Goal: Task Accomplishment & Management: Understand process/instructions

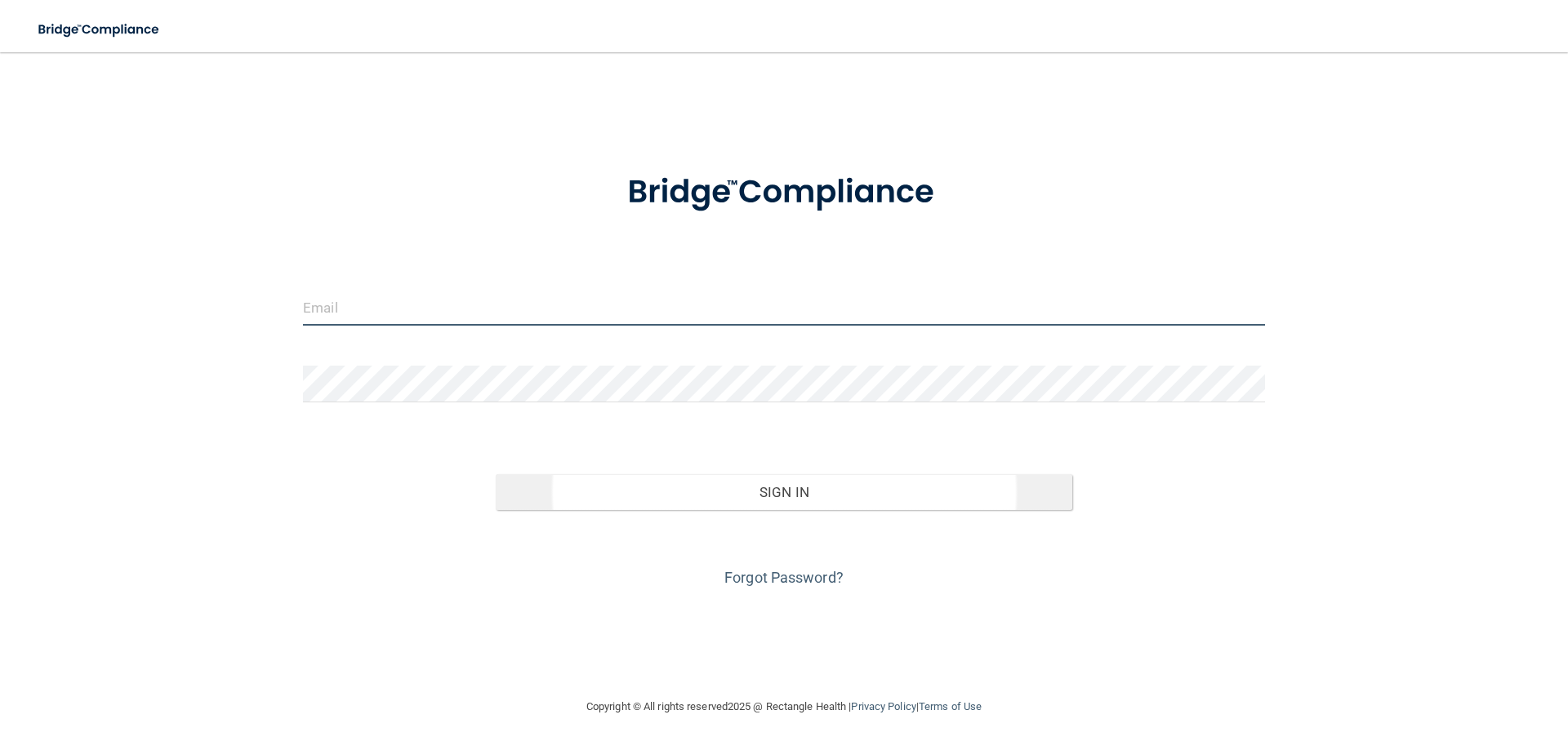
type input "[PERSON_NAME][EMAIL_ADDRESS][DOMAIN_NAME]"
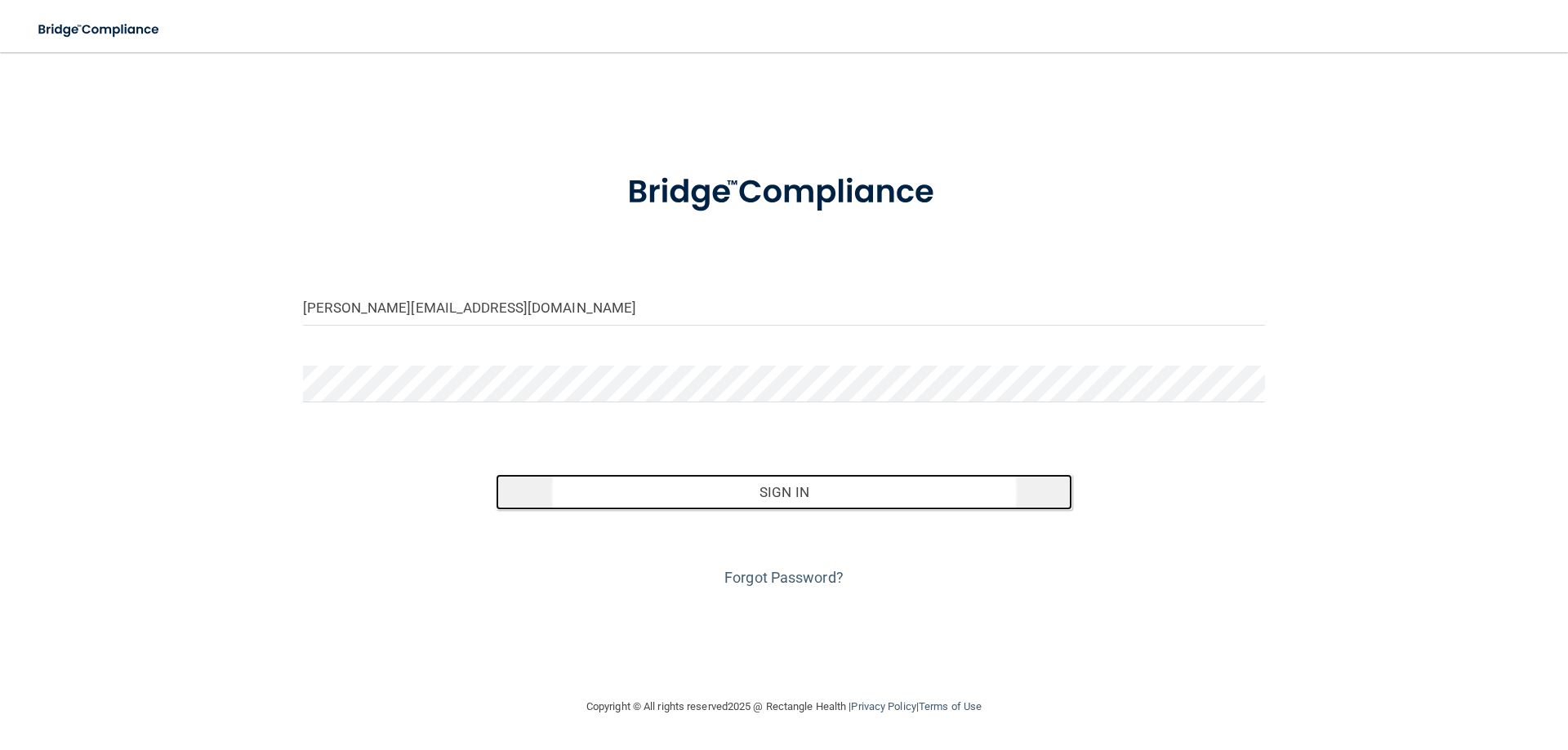
click at [783, 485] on button "Sign In" at bounding box center [784, 492] width 577 height 36
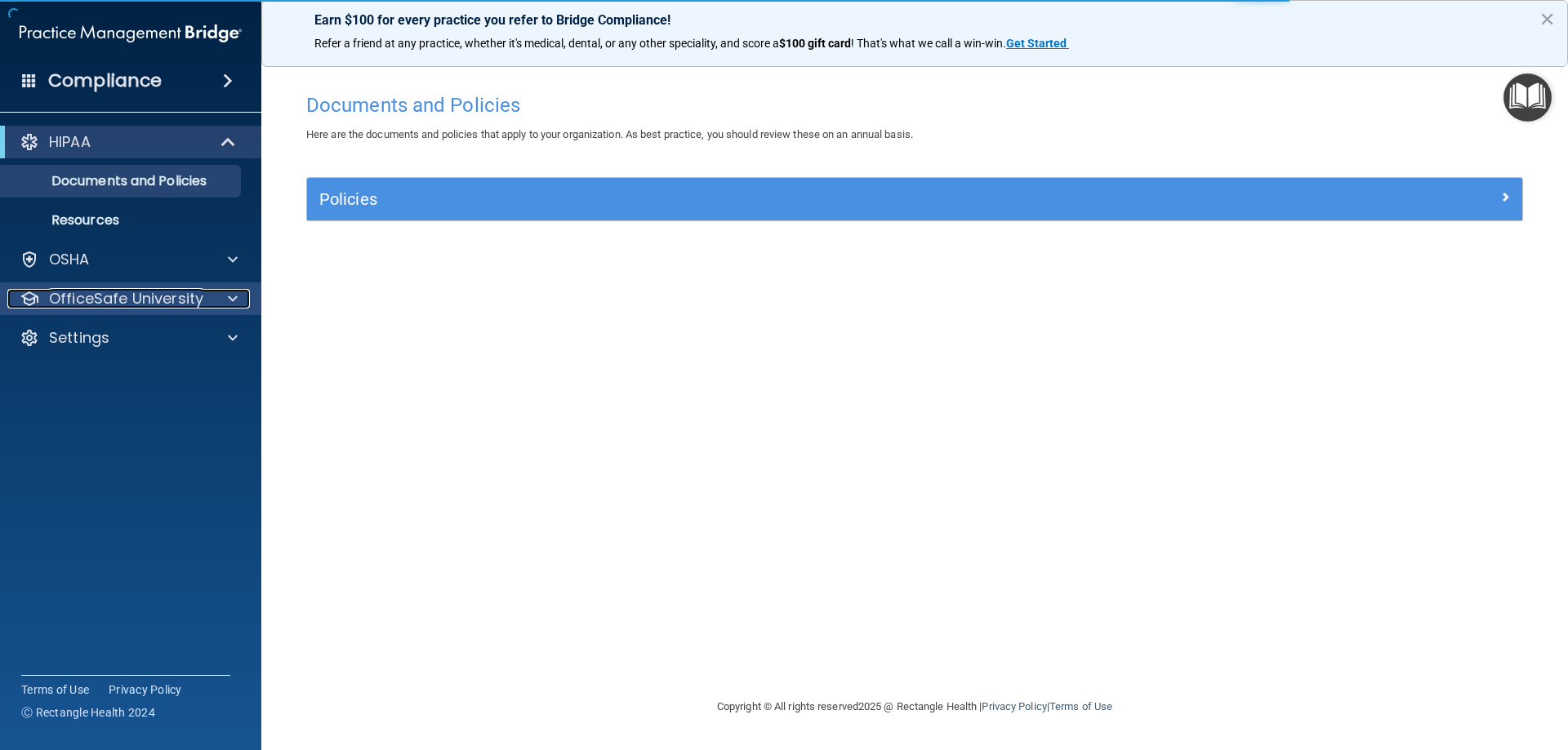
click at [108, 293] on p "OfficeSafe University" at bounding box center [126, 298] width 155 height 20
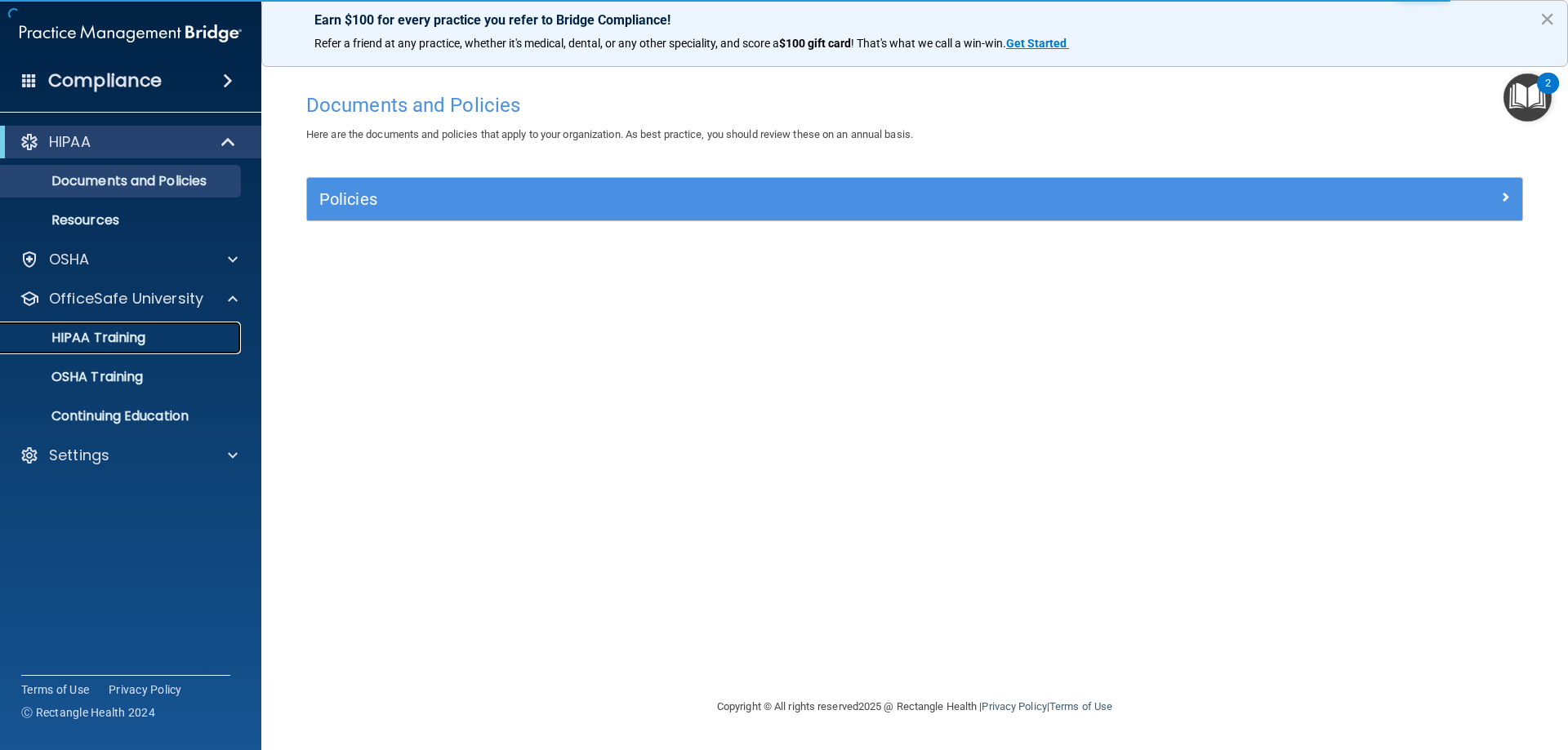
click at [101, 336] on p "HIPAA Training" at bounding box center [78, 337] width 135 height 17
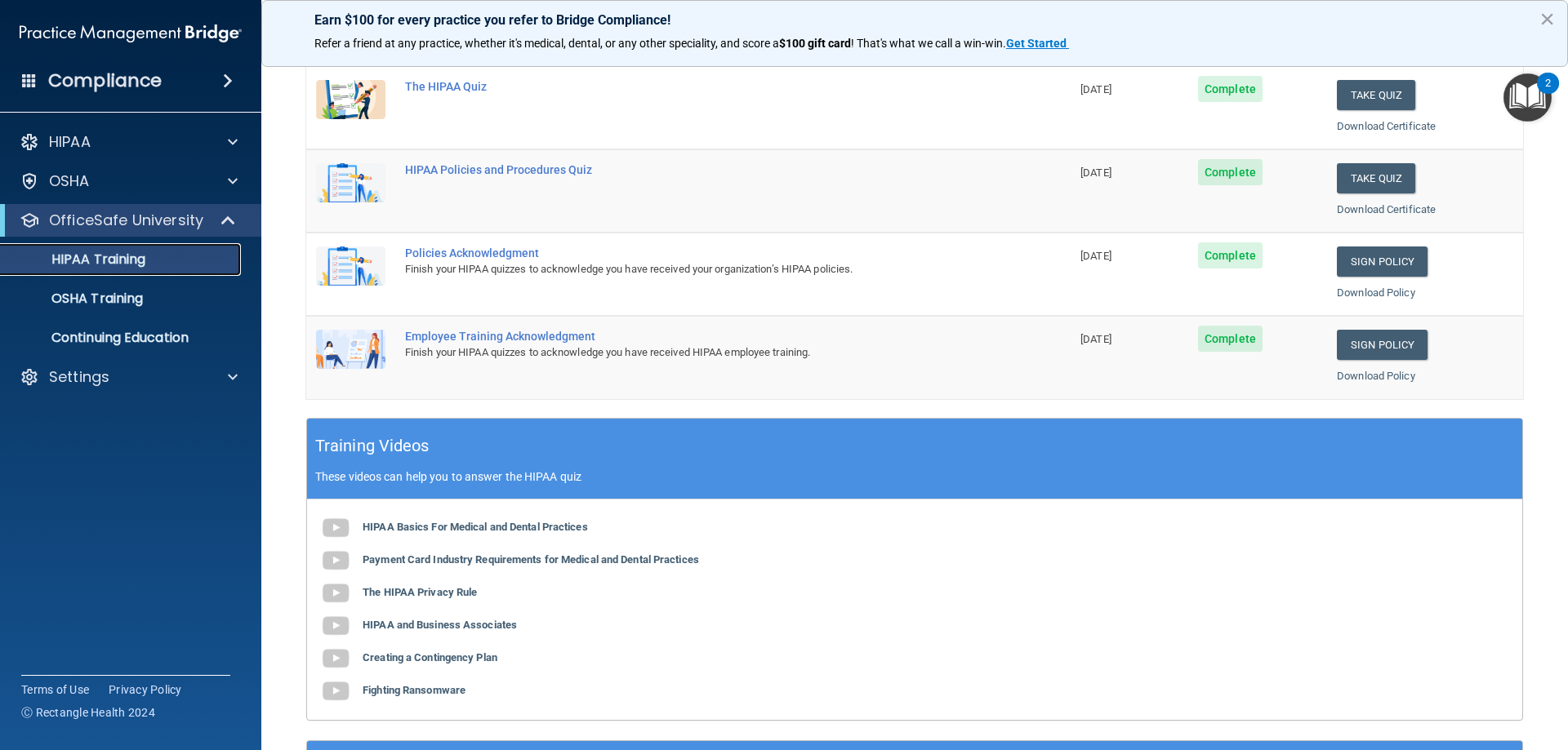
scroll to position [327, 0]
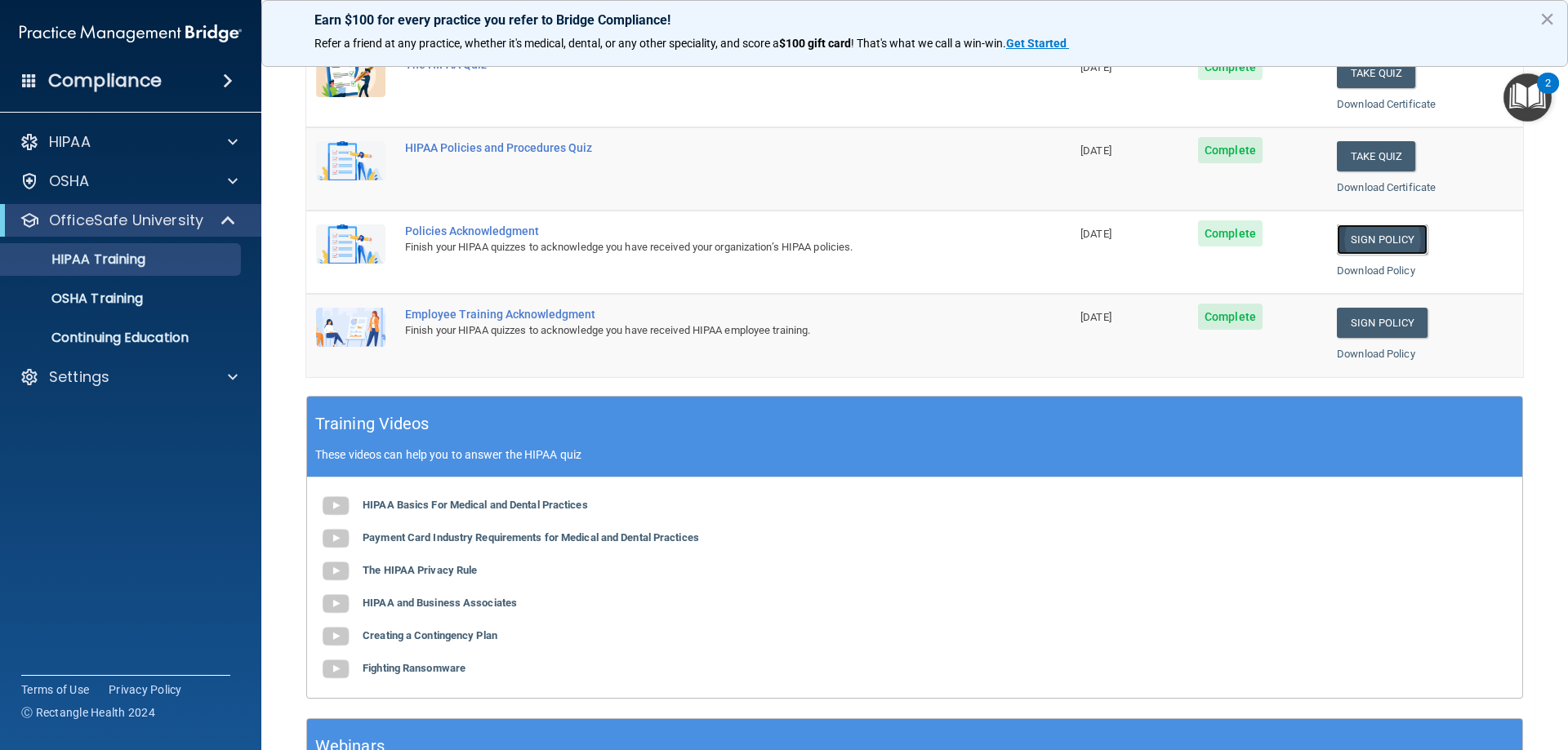
click at [1375, 235] on link "Sign Policy" at bounding box center [1381, 240] width 91 height 30
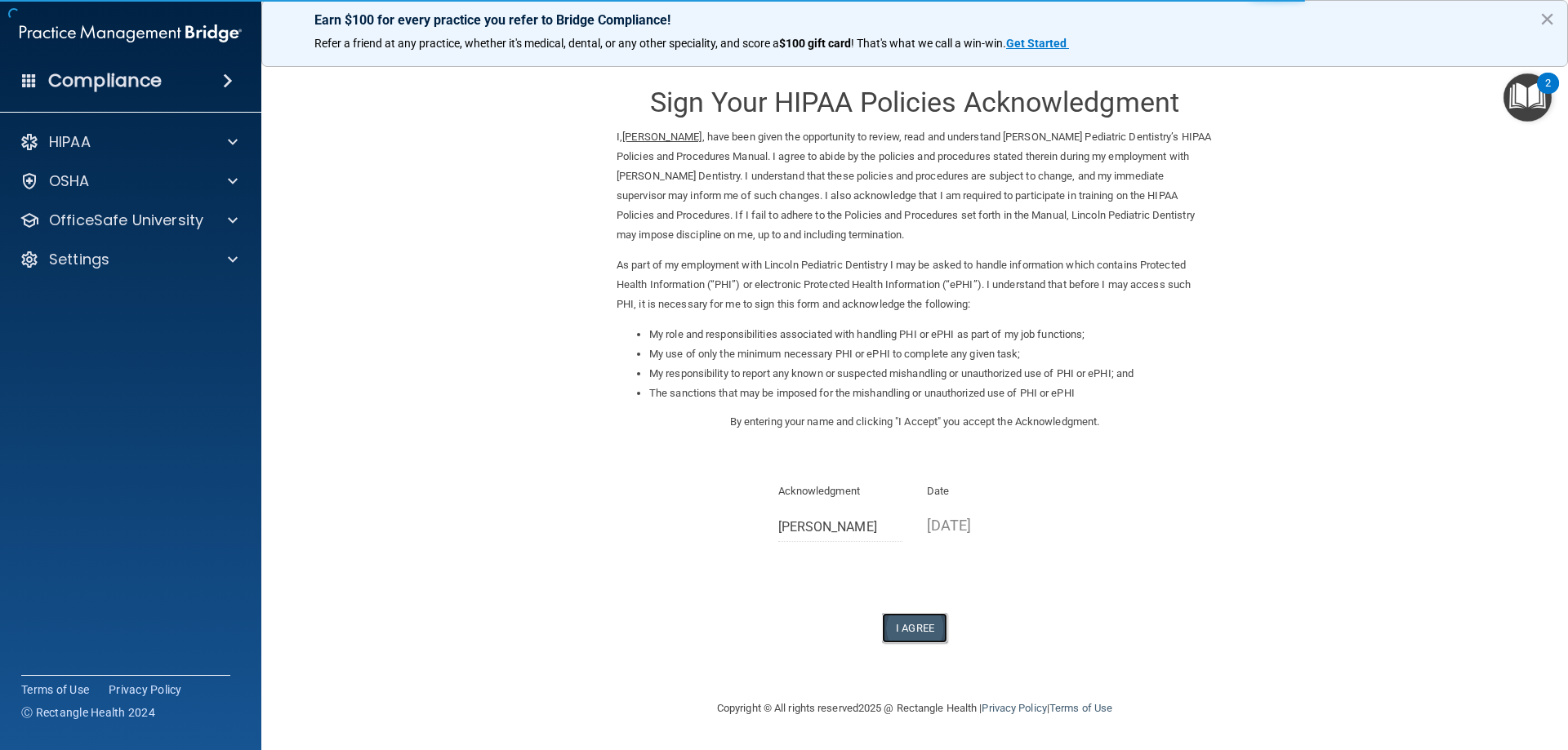
click at [915, 628] on button "I Agree" at bounding box center [914, 628] width 66 height 30
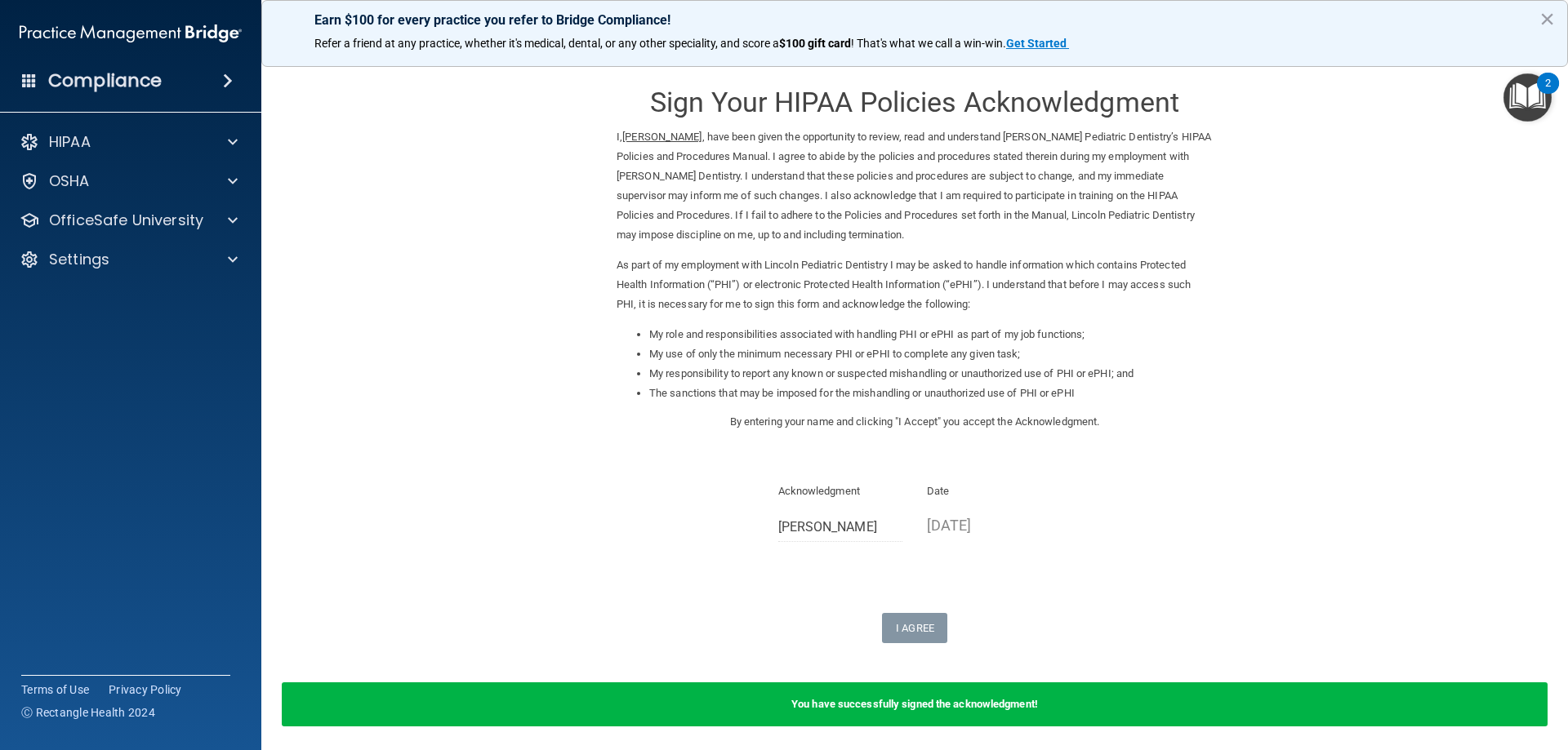
click at [1533, 97] on img "Open Resource Center, 2 new notifications" at bounding box center [1527, 97] width 48 height 48
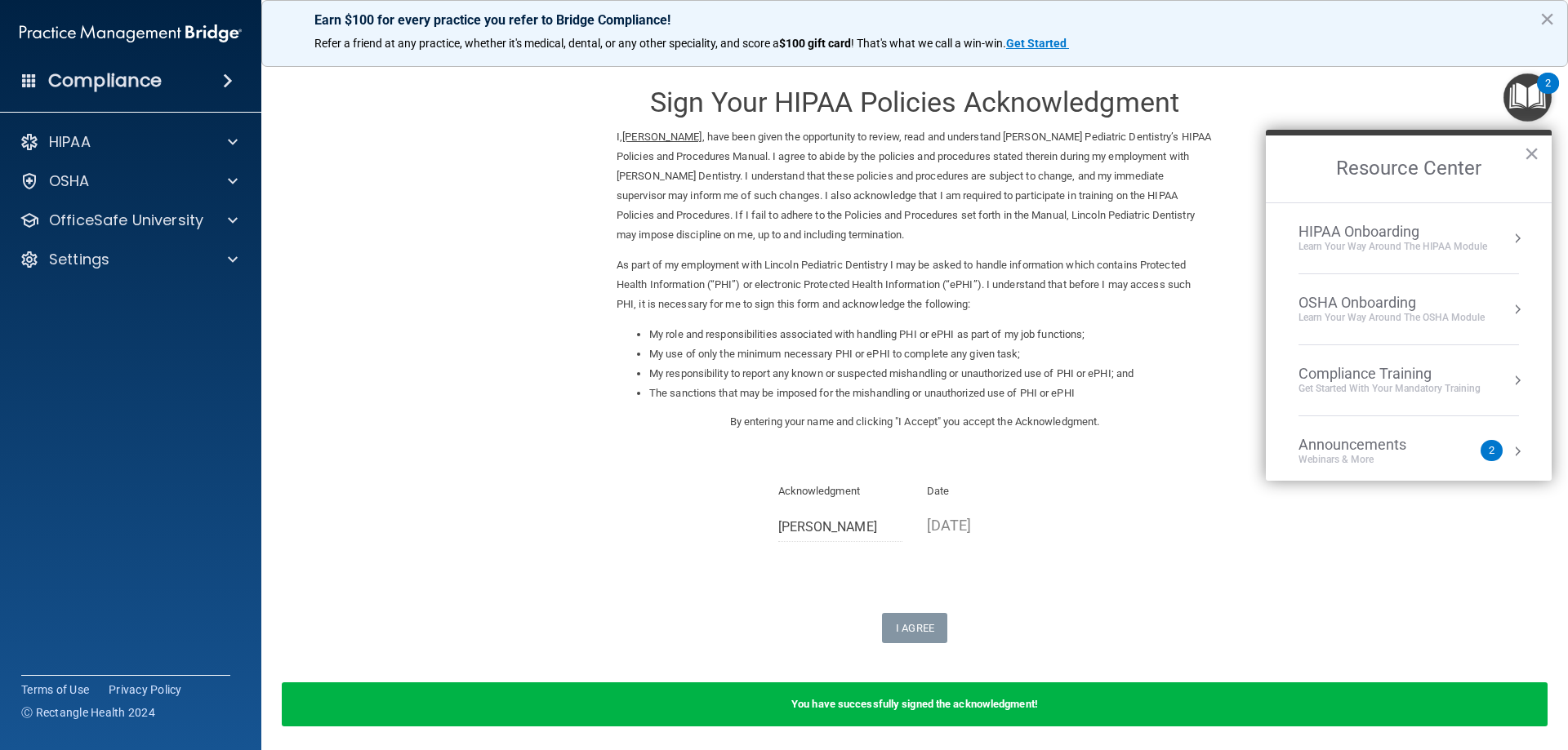
click at [1355, 230] on div "HIPAA Onboarding" at bounding box center [1392, 232] width 189 height 18
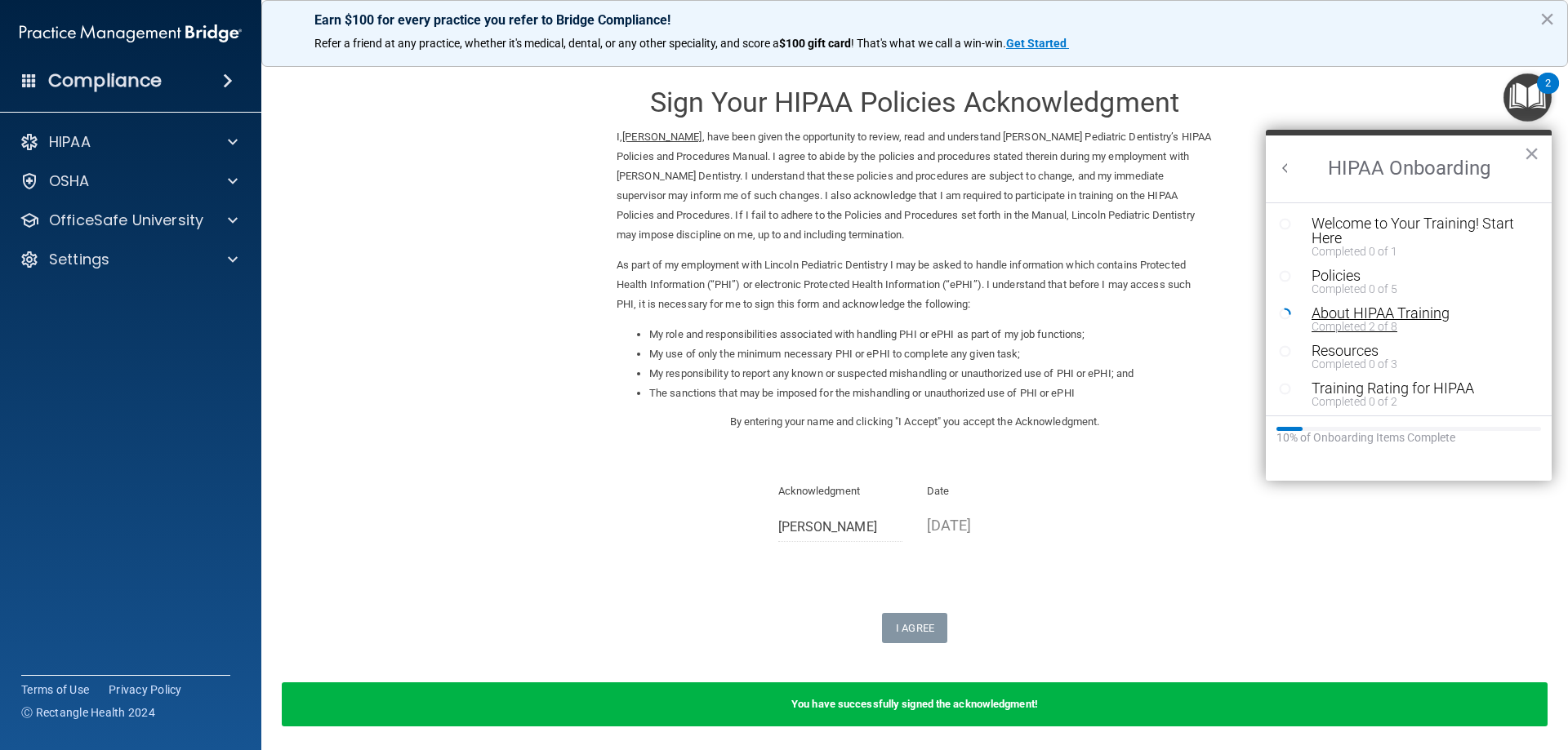
click at [1363, 314] on div "About HIPAA Training" at bounding box center [1413, 313] width 206 height 15
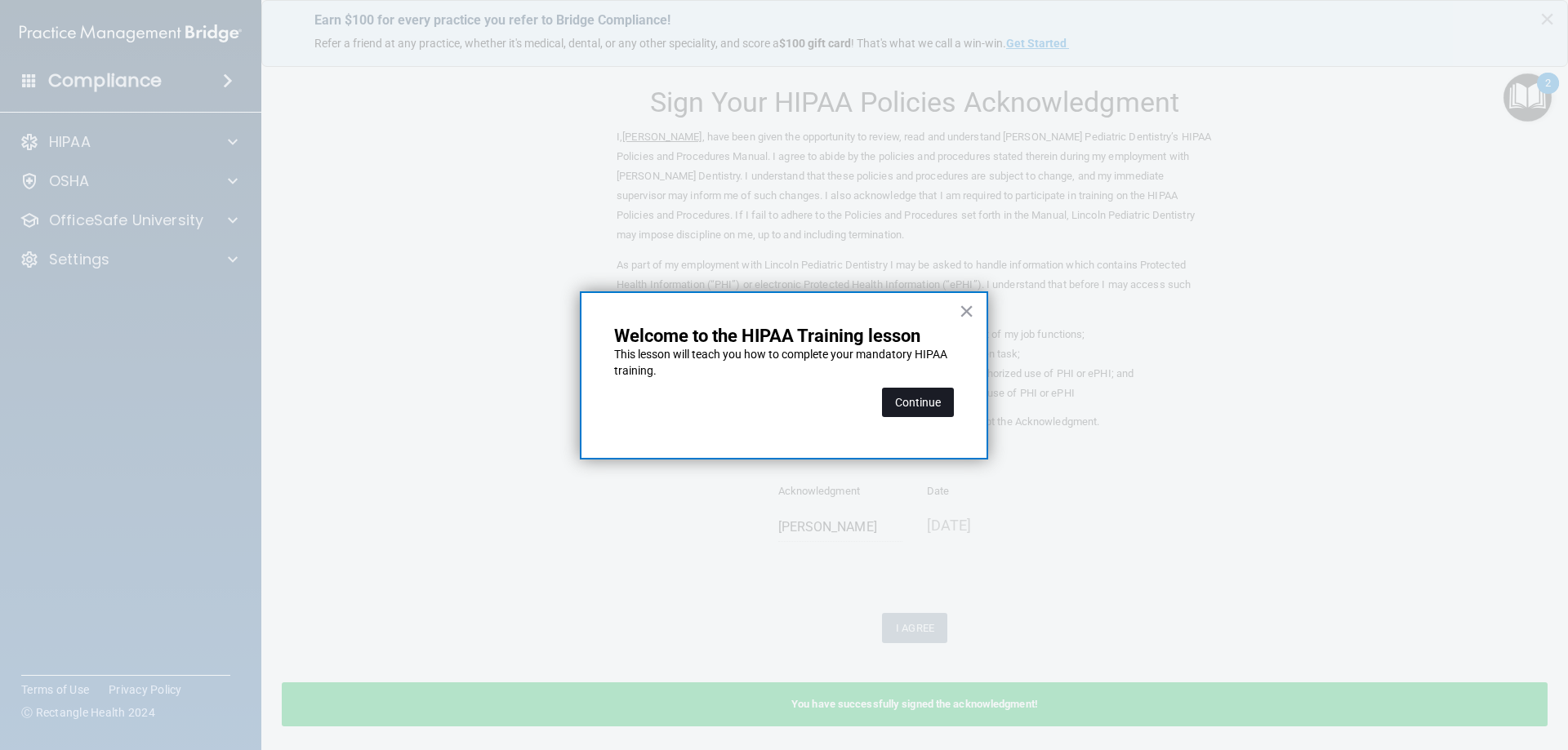
click at [934, 401] on button "Continue" at bounding box center [917, 402] width 71 height 29
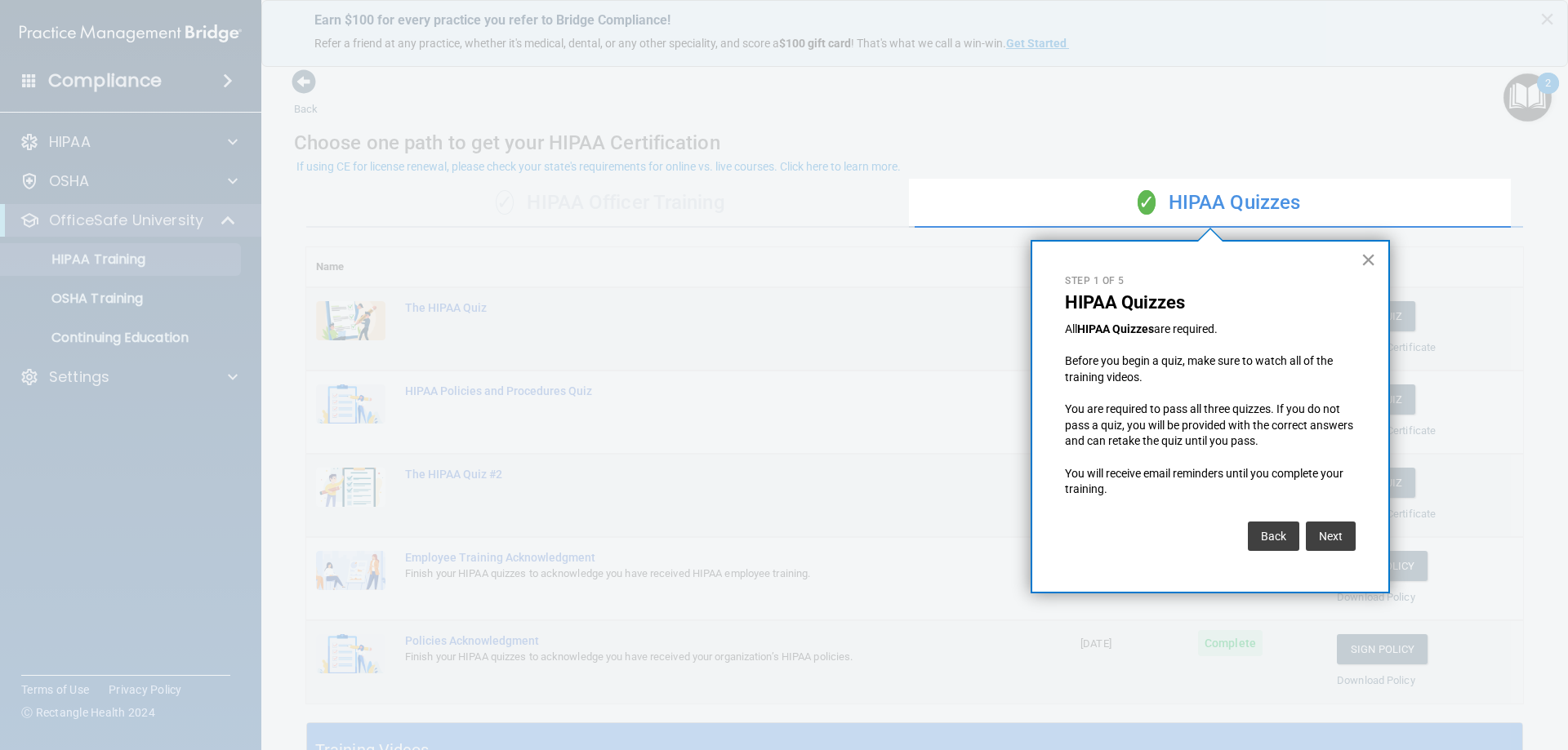
click at [1364, 249] on button "×" at bounding box center [1368, 259] width 16 height 26
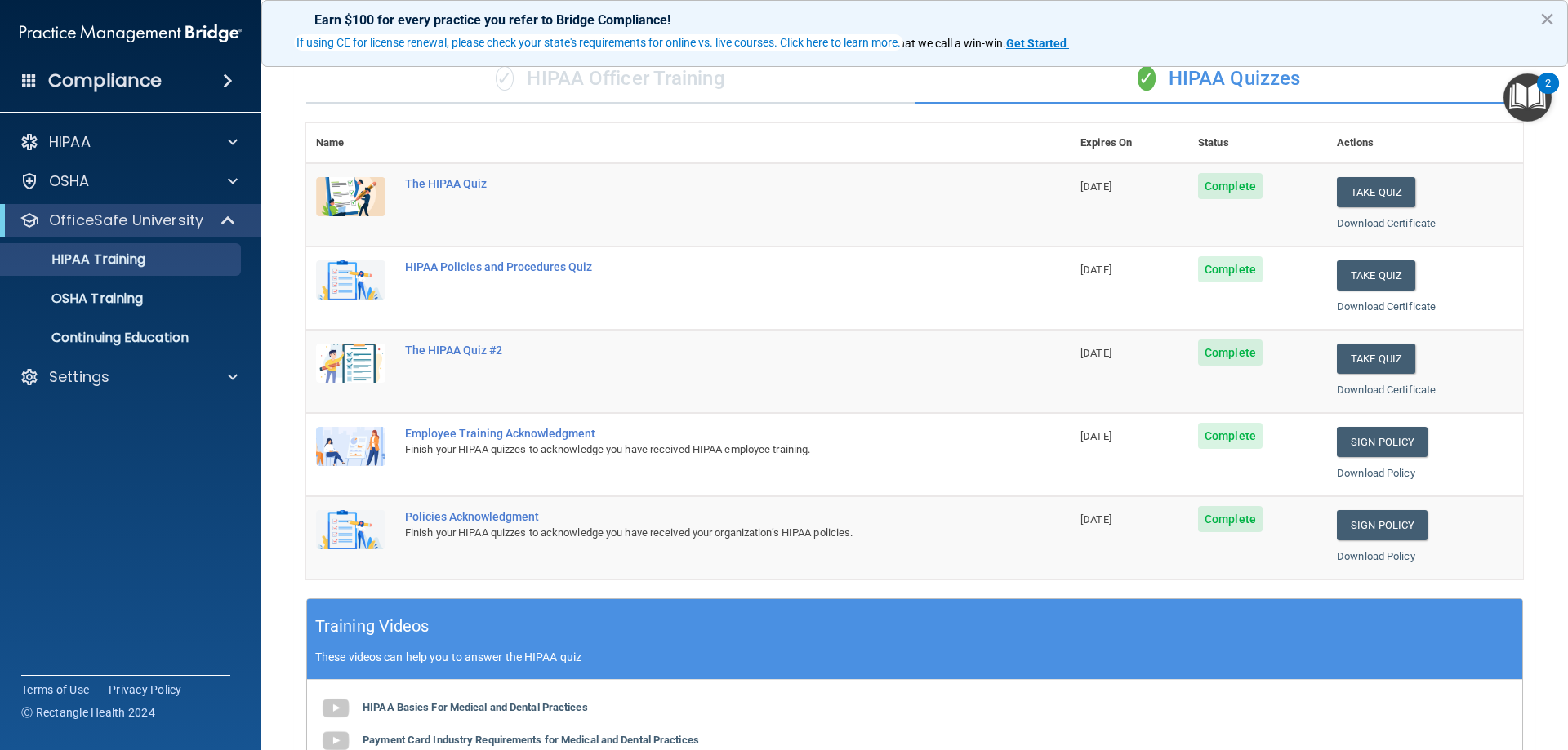
scroll to position [327, 0]
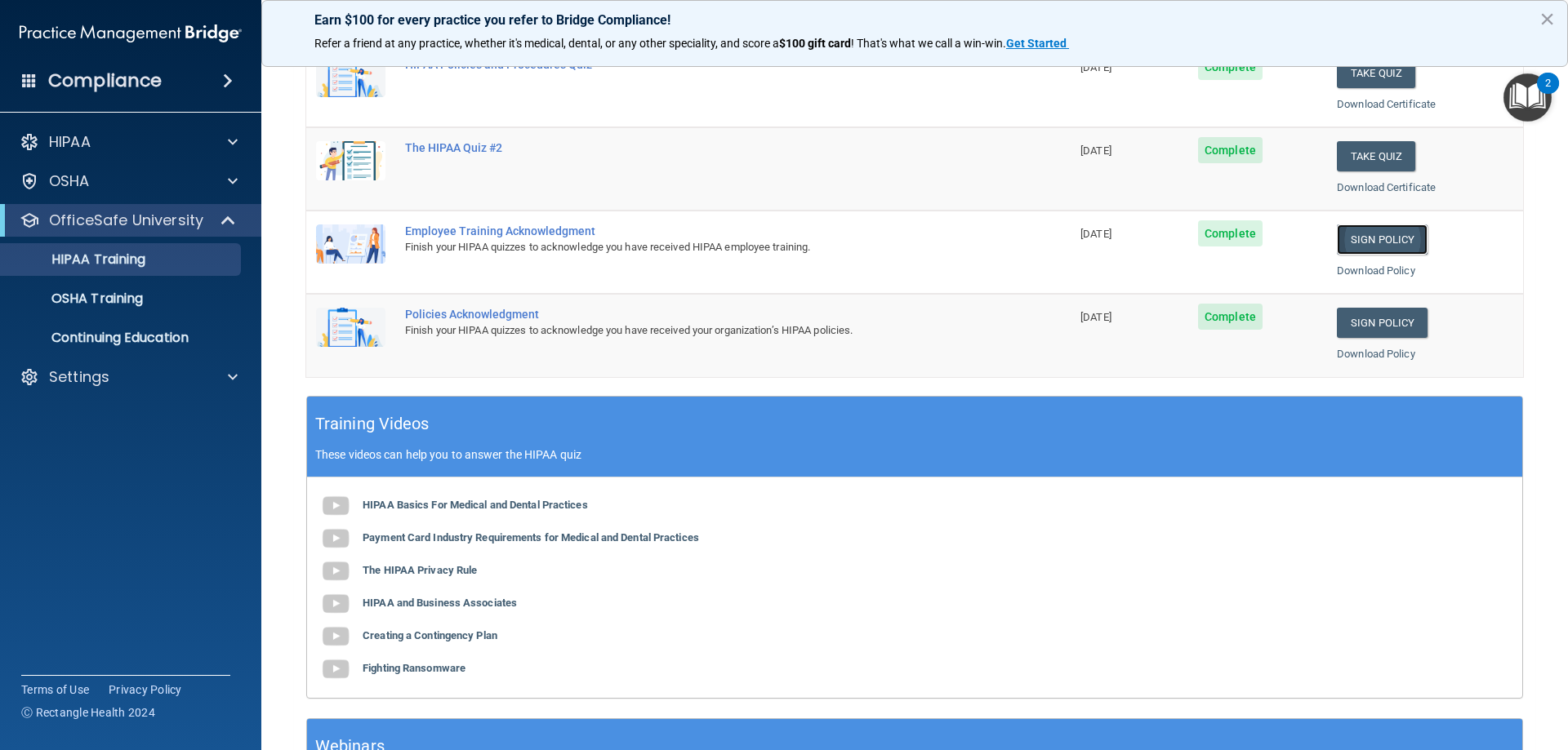
click at [1381, 231] on link "Sign Policy" at bounding box center [1381, 240] width 91 height 30
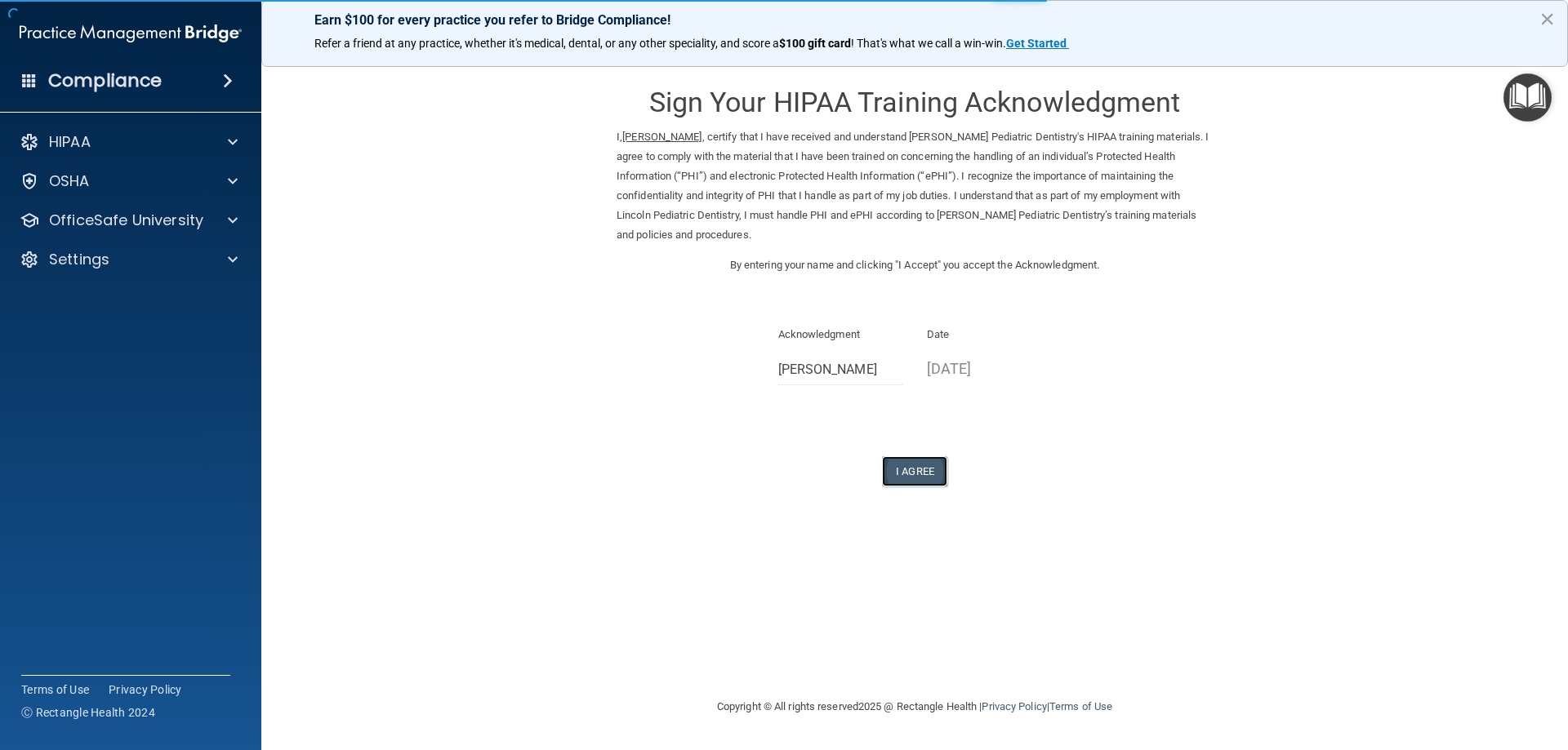
click at [912, 462] on button "I Agree" at bounding box center [914, 471] width 66 height 30
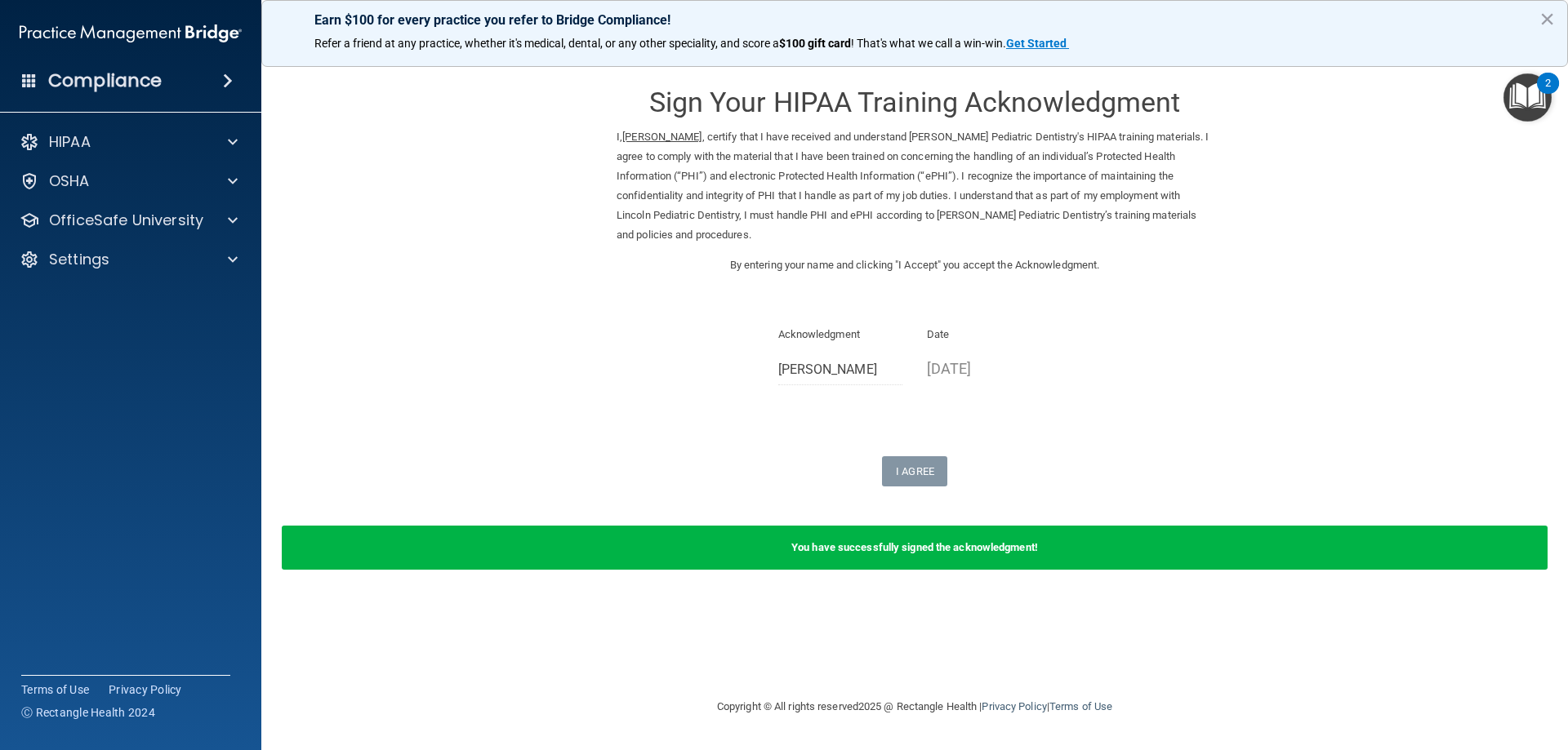
click at [1528, 88] on img "Open Resource Center, 2 new notifications" at bounding box center [1527, 97] width 48 height 48
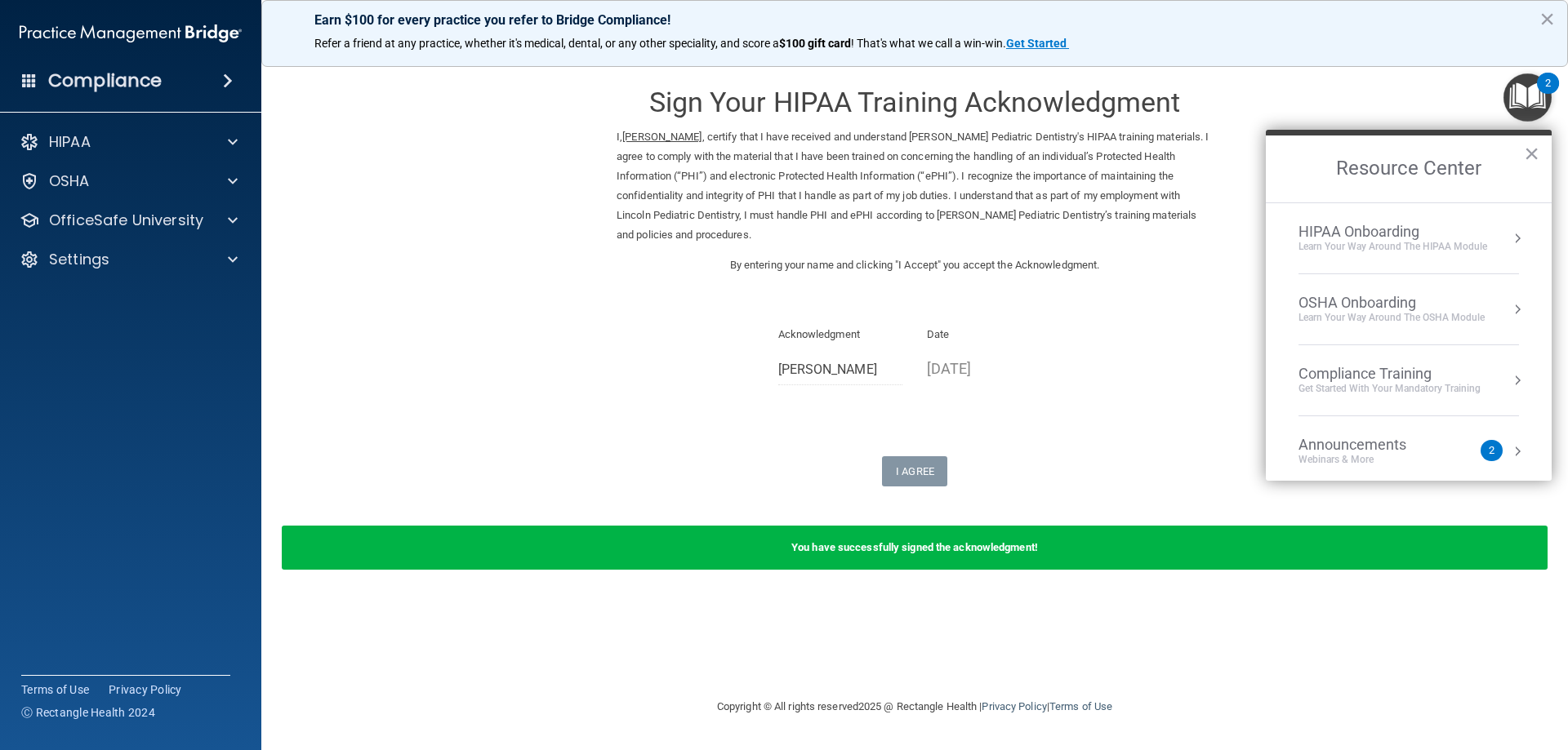
click at [1355, 299] on div "OSHA Onboarding" at bounding box center [1391, 302] width 186 height 18
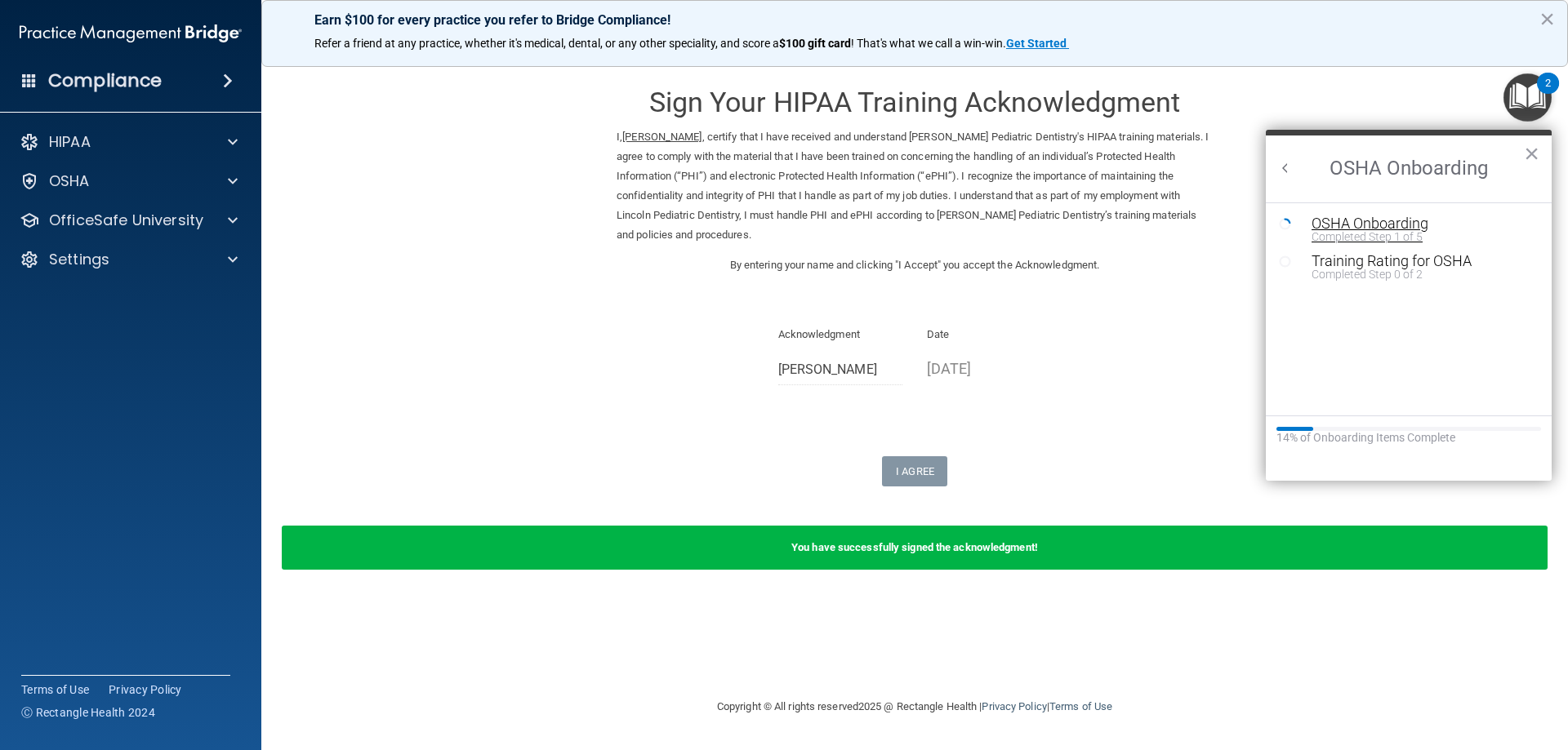
click at [1386, 225] on div "OSHA Onboarding" at bounding box center [1420, 223] width 219 height 15
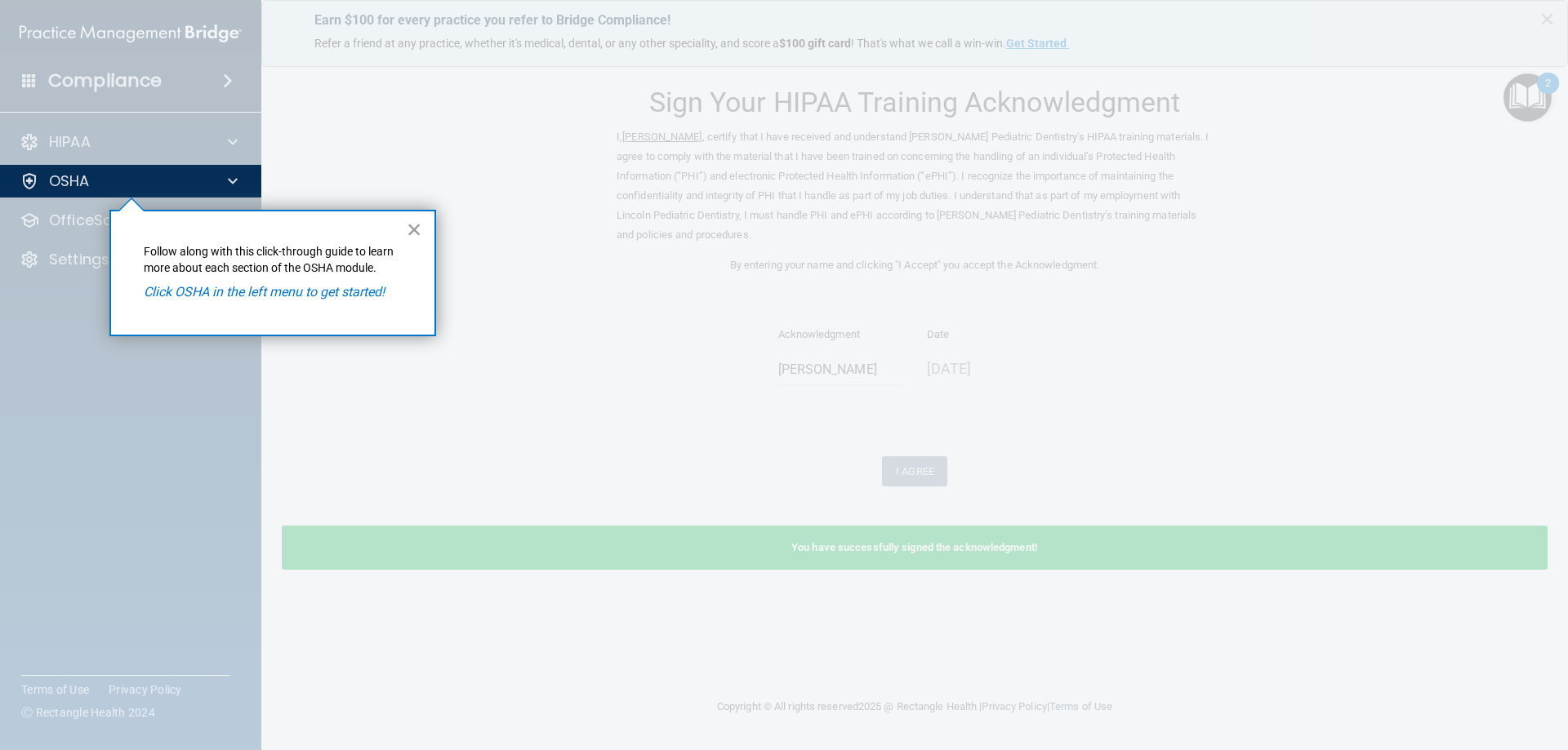
click at [416, 231] on button "×" at bounding box center [415, 229] width 16 height 26
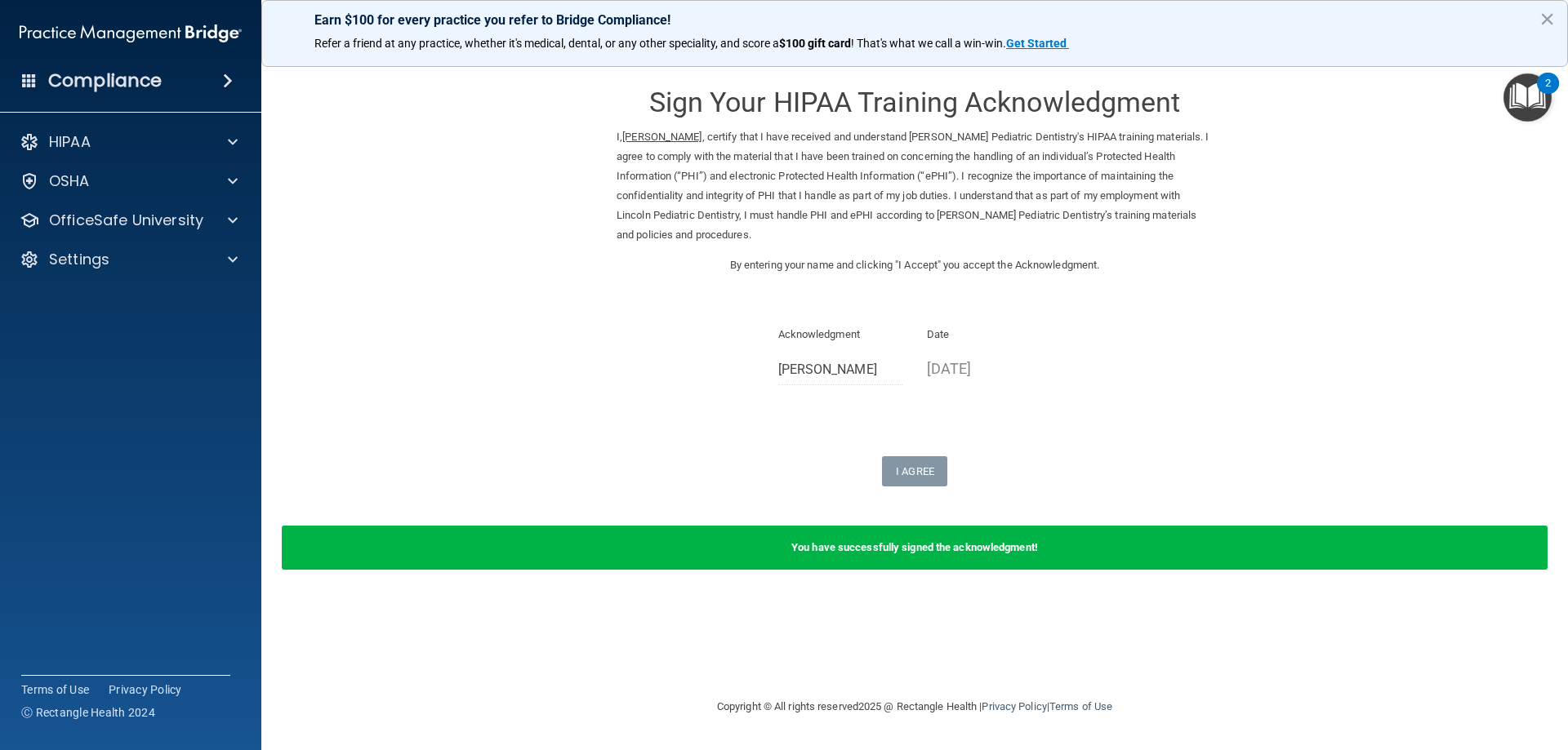
click at [1535, 91] on img "Open Resource Center, 2 new notifications" at bounding box center [1527, 97] width 48 height 48
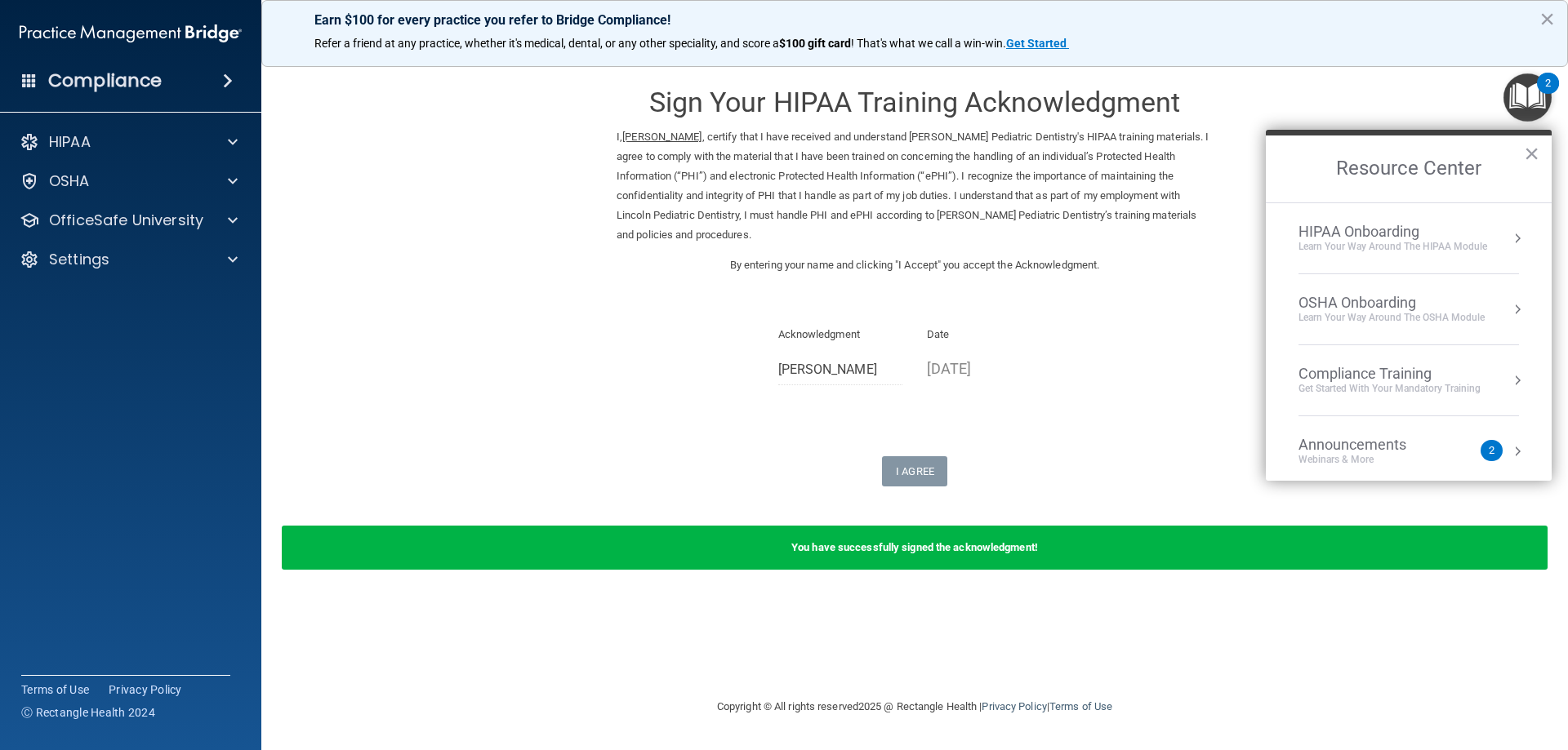
click at [1356, 298] on div "OSHA Onboarding" at bounding box center [1391, 302] width 186 height 18
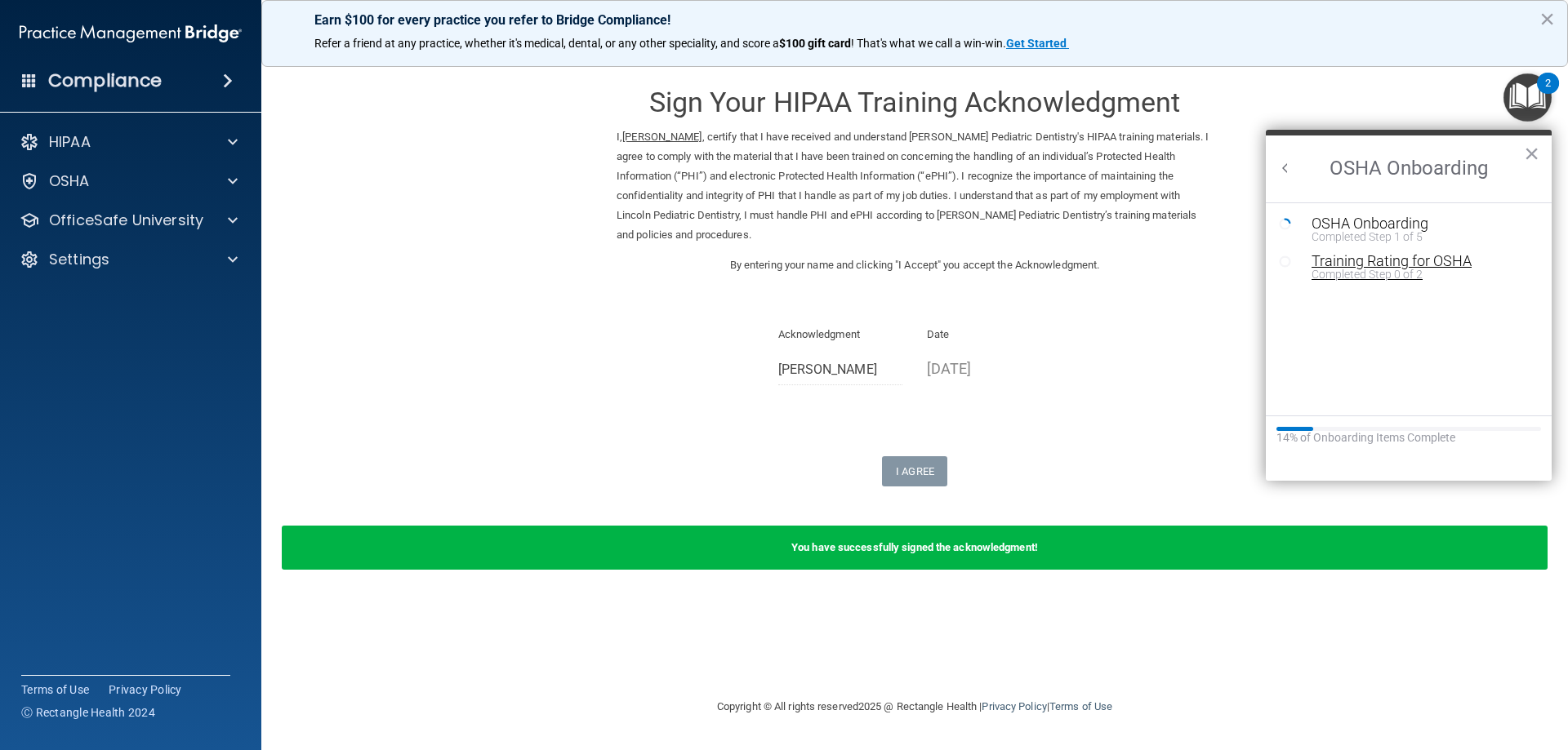
click at [1380, 261] on div "Training Rating for OSHA" at bounding box center [1420, 261] width 219 height 15
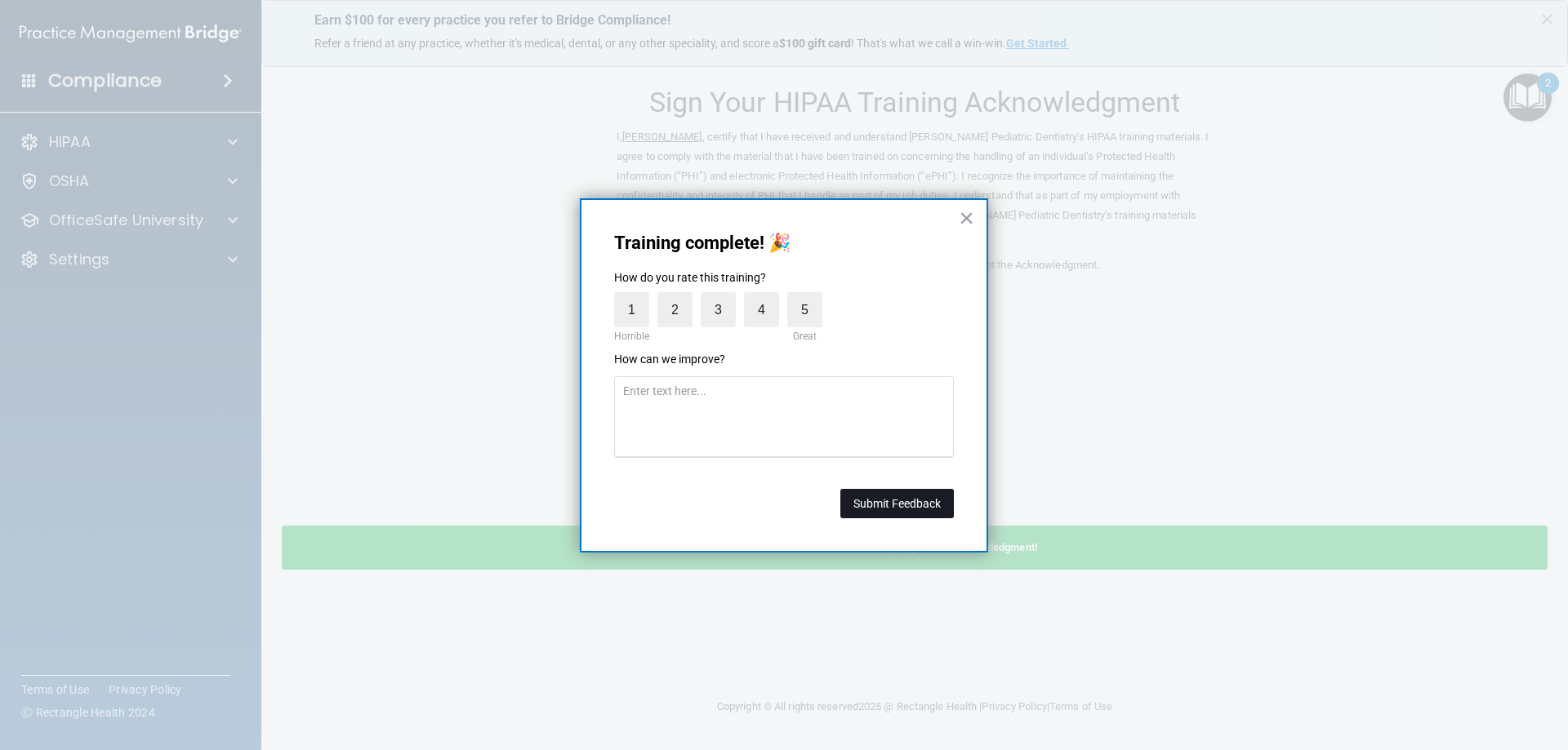
click at [898, 501] on button "Submit Feedback" at bounding box center [897, 504] width 113 height 29
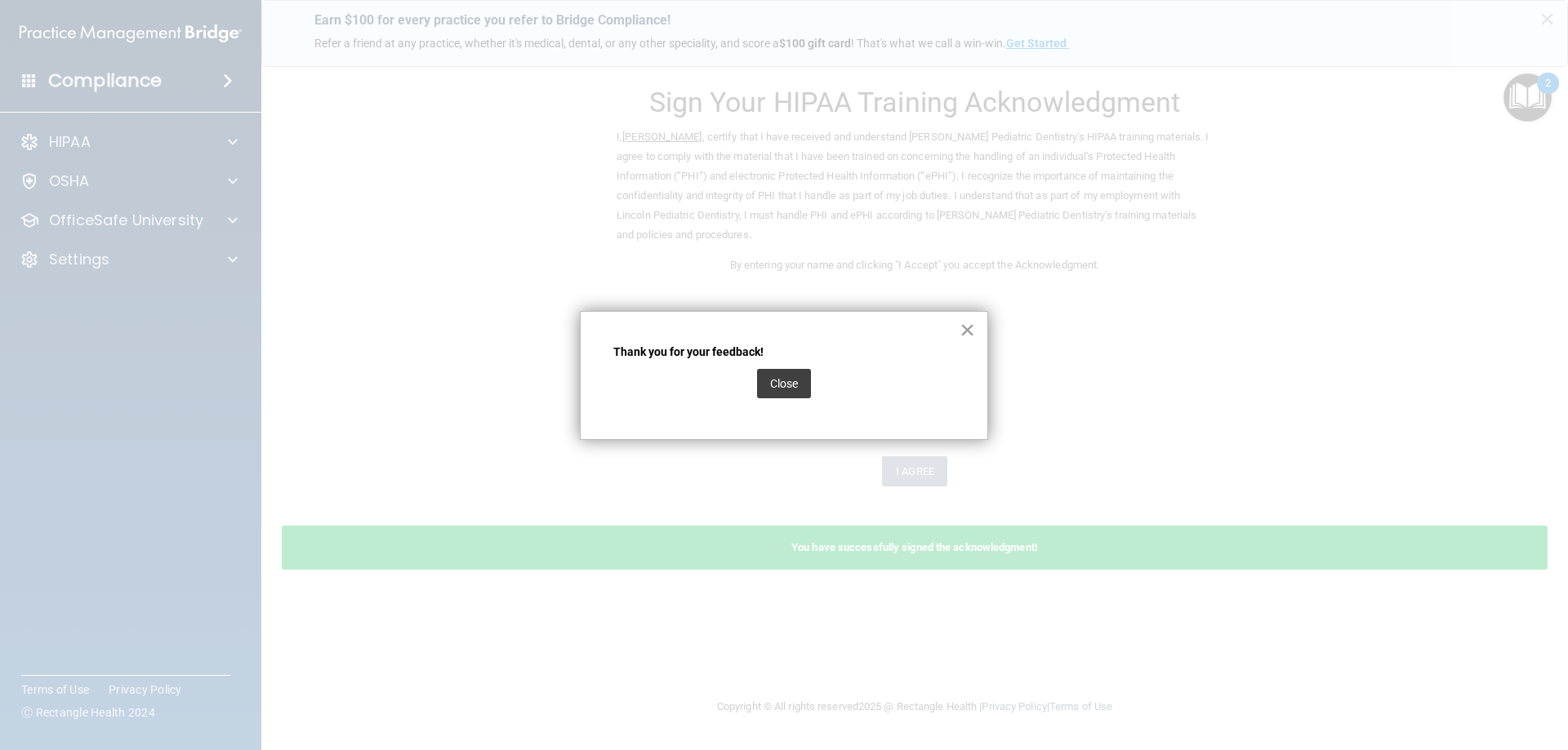
click at [963, 326] on button "×" at bounding box center [967, 330] width 16 height 26
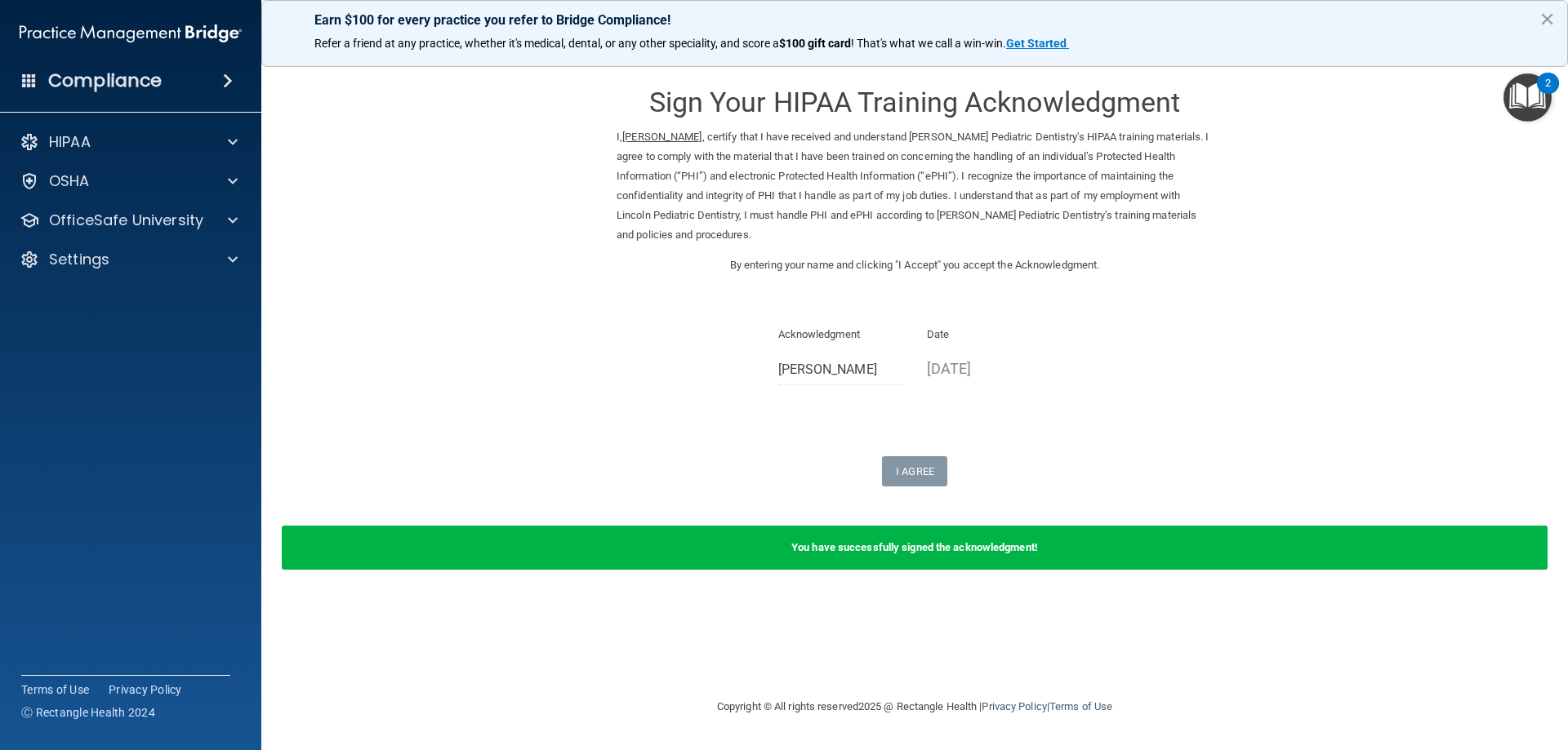
click at [1530, 90] on img "Open Resource Center, 2 new notifications" at bounding box center [1527, 97] width 48 height 48
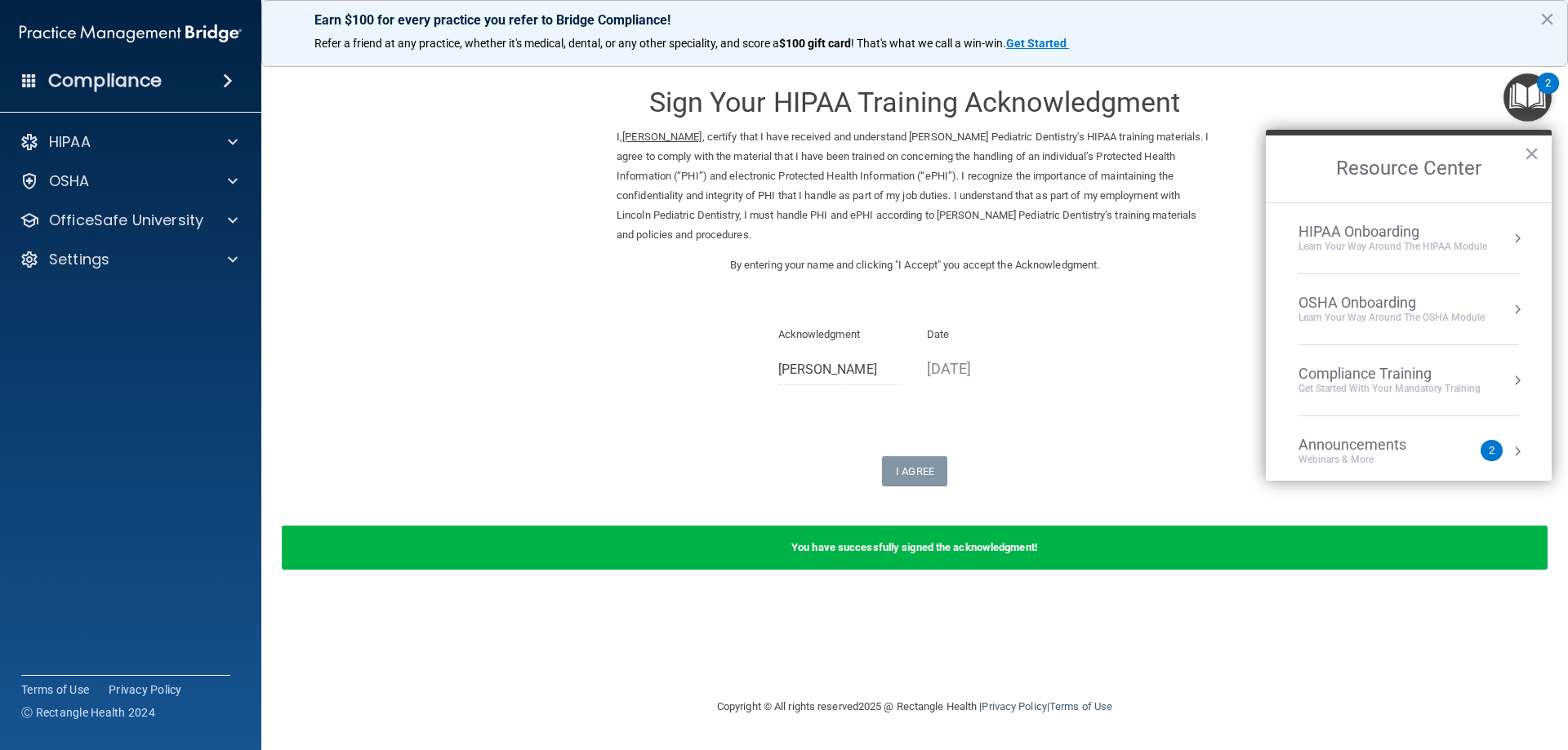
click at [1358, 304] on div "OSHA Onboarding" at bounding box center [1391, 302] width 186 height 18
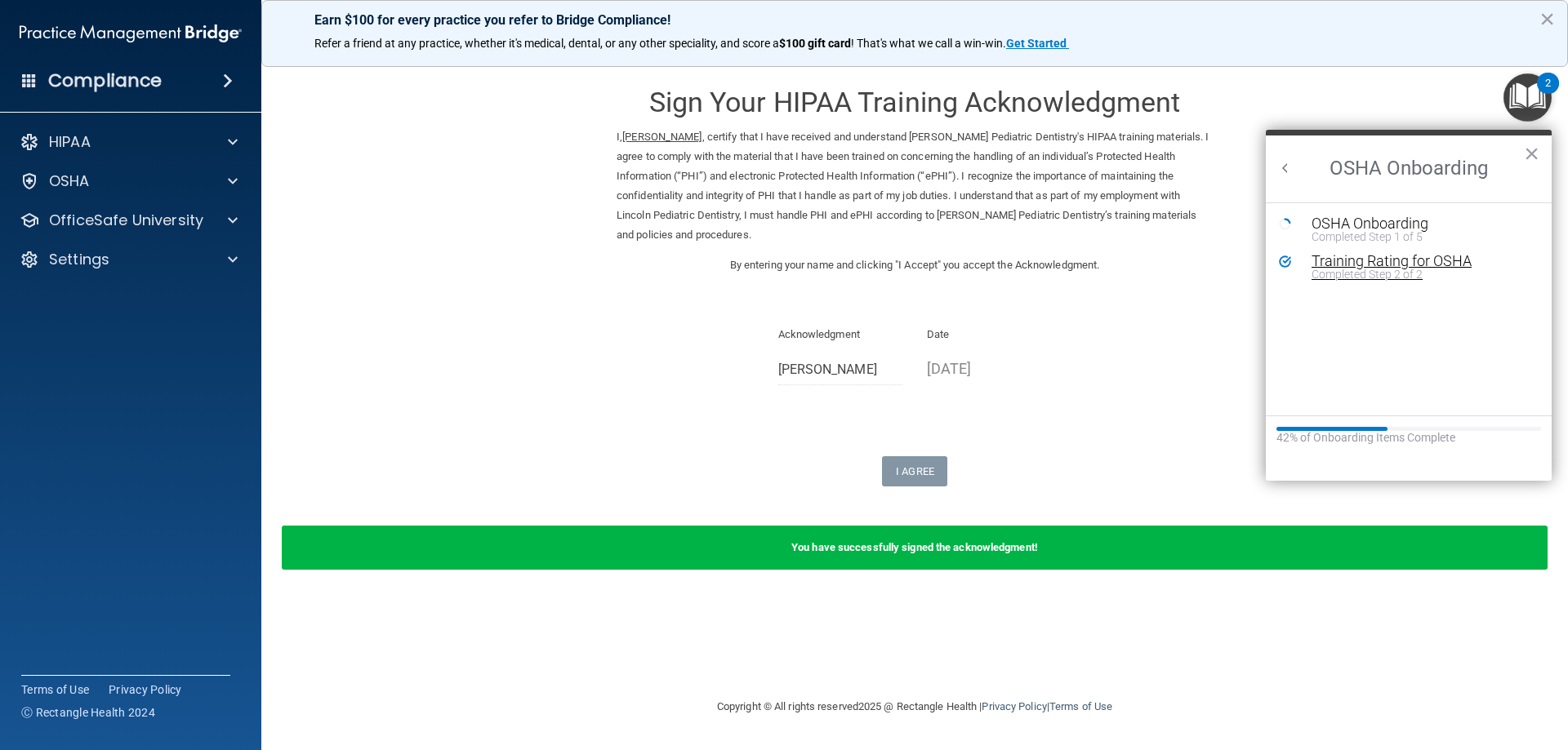
click at [1345, 258] on div "Training Rating for OSHA" at bounding box center [1420, 261] width 219 height 15
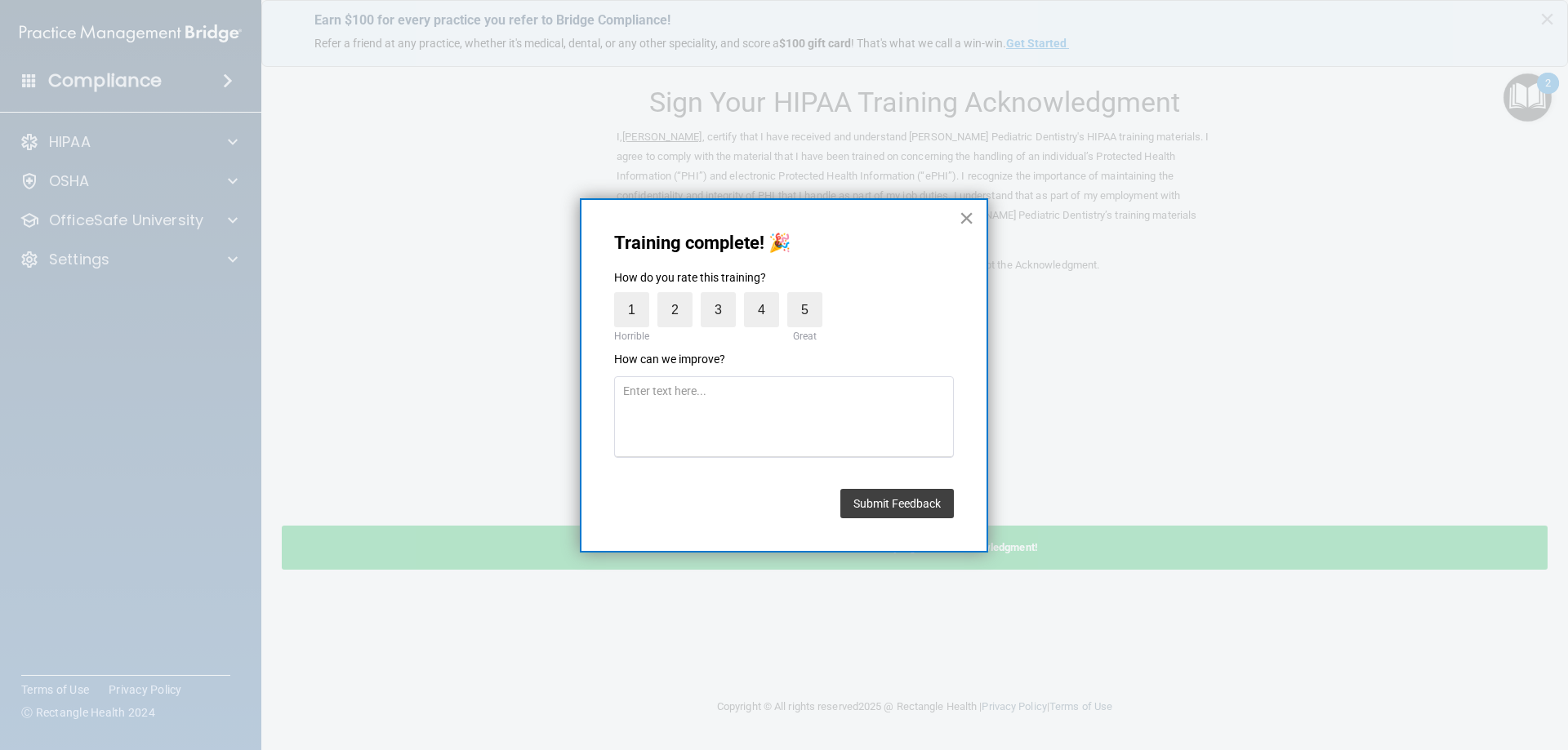
click at [966, 214] on button "×" at bounding box center [966, 217] width 16 height 26
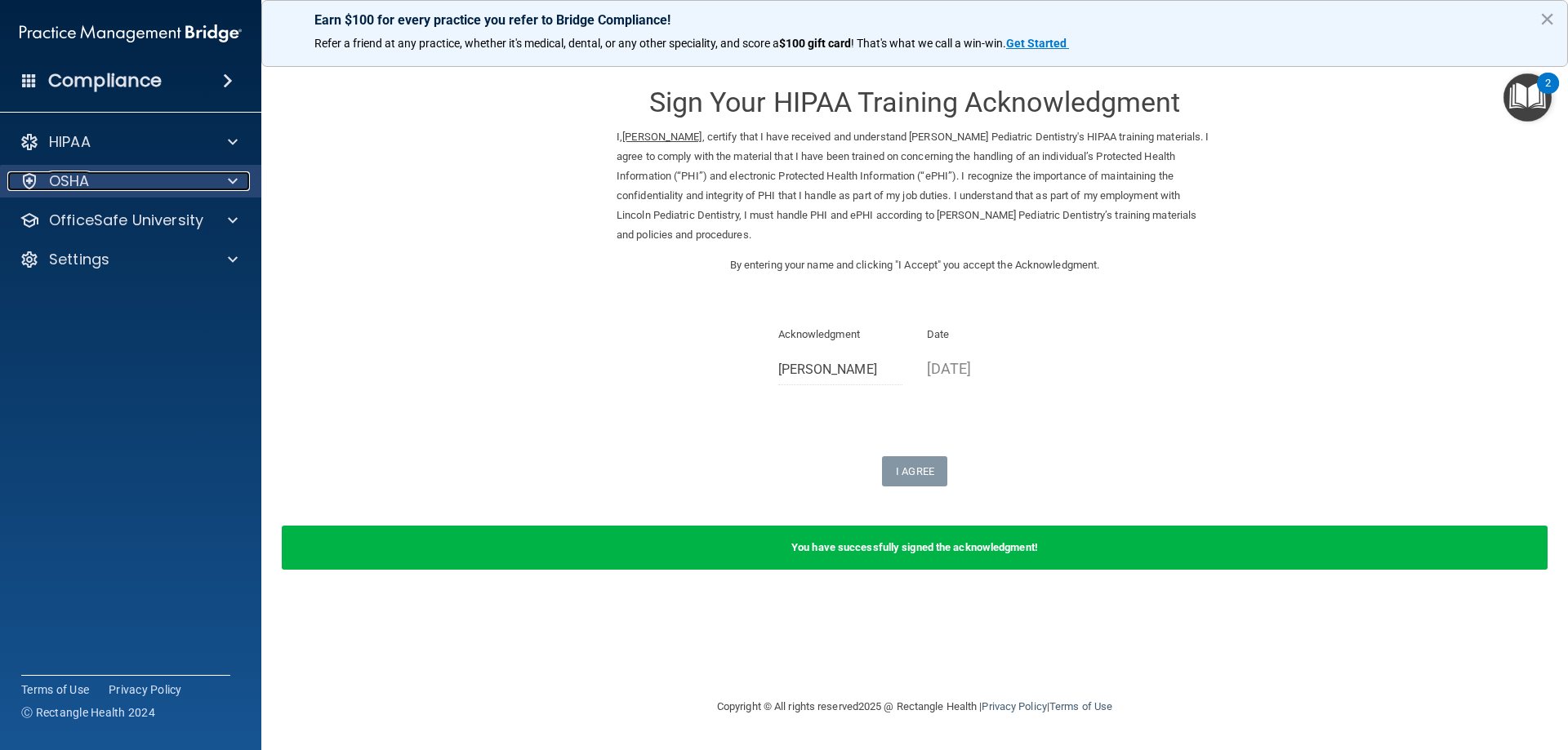
click at [71, 182] on p "OSHA" at bounding box center [69, 181] width 41 height 20
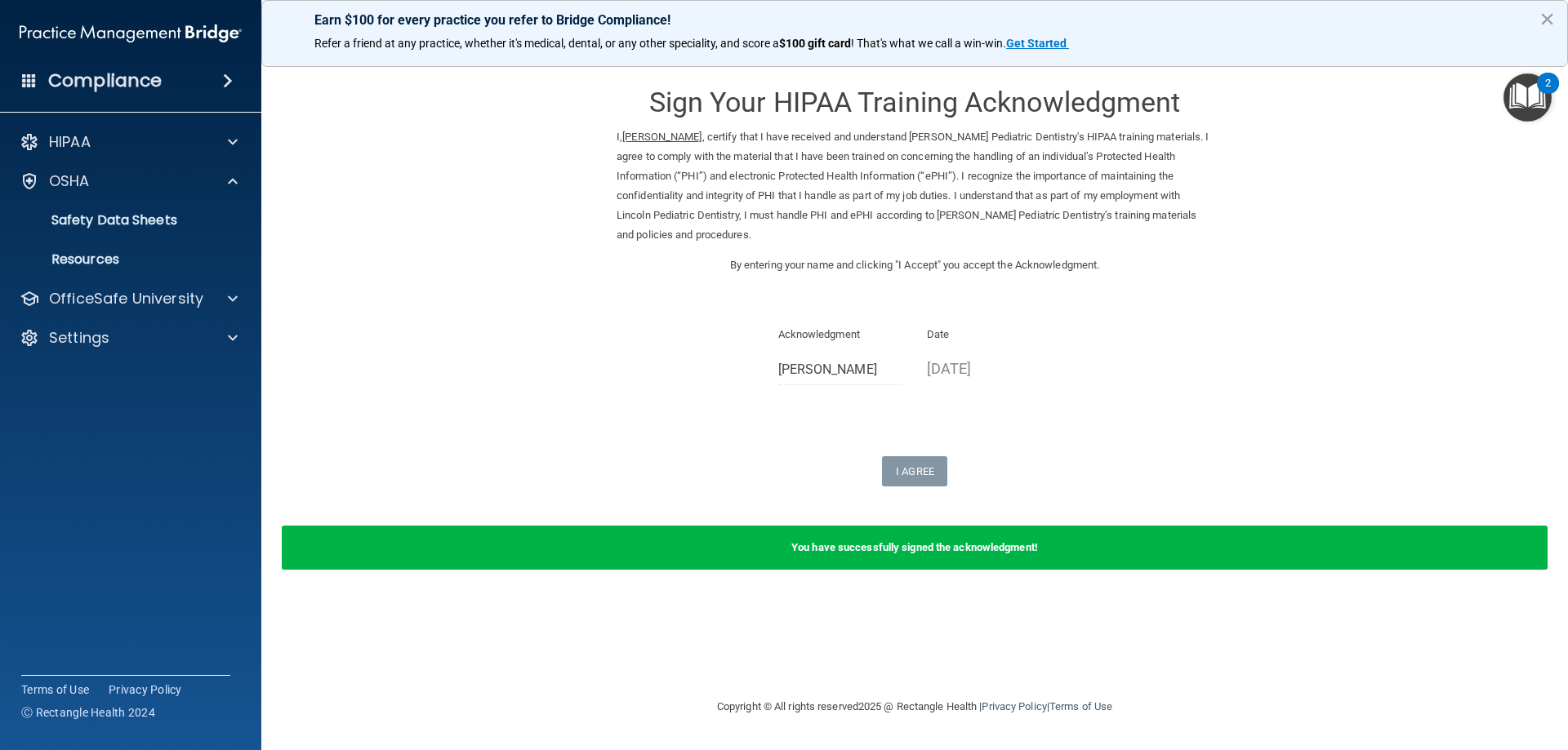
click at [1523, 93] on img "Open Resource Center, 2 new notifications" at bounding box center [1527, 97] width 48 height 48
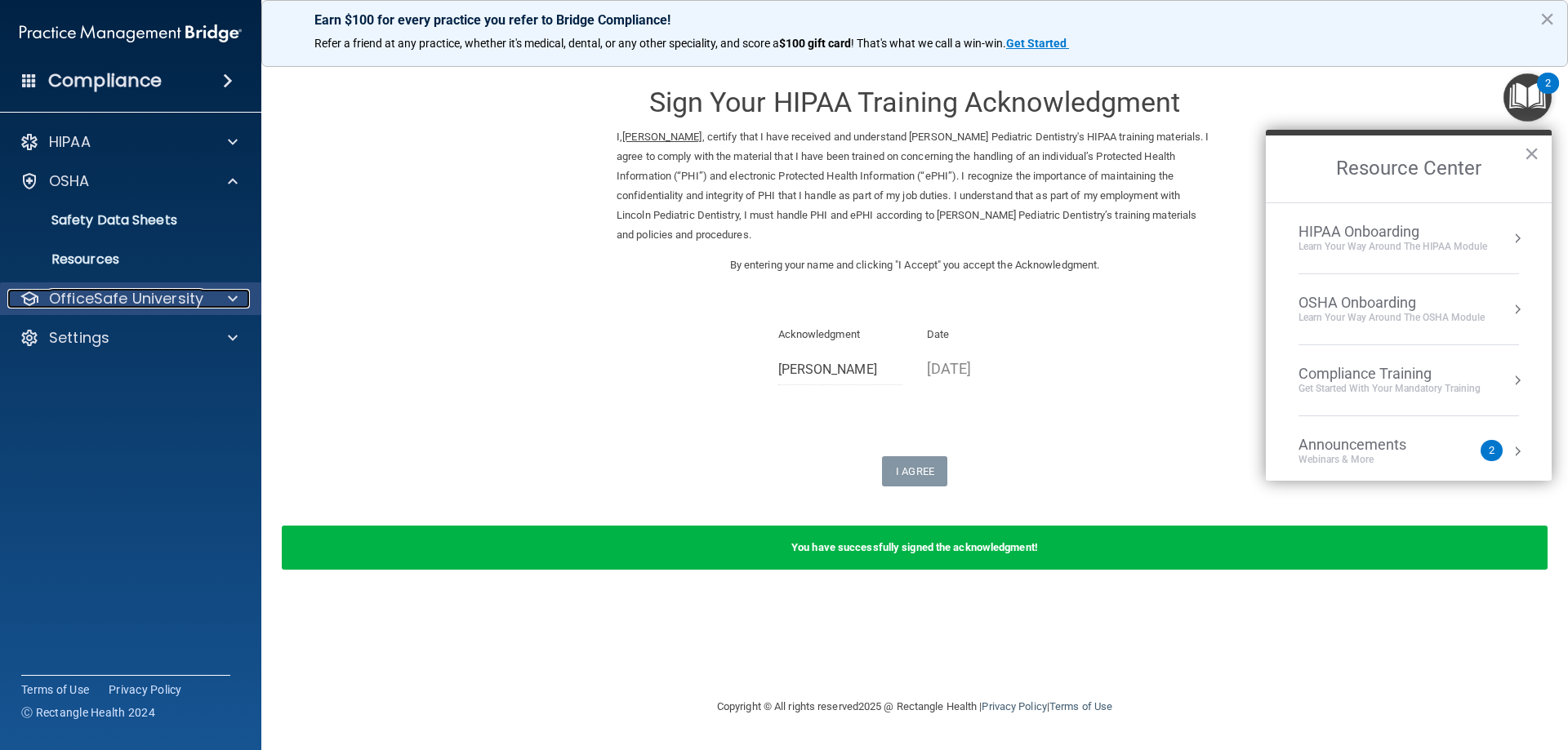
click at [135, 294] on p "OfficeSafe University" at bounding box center [126, 298] width 155 height 20
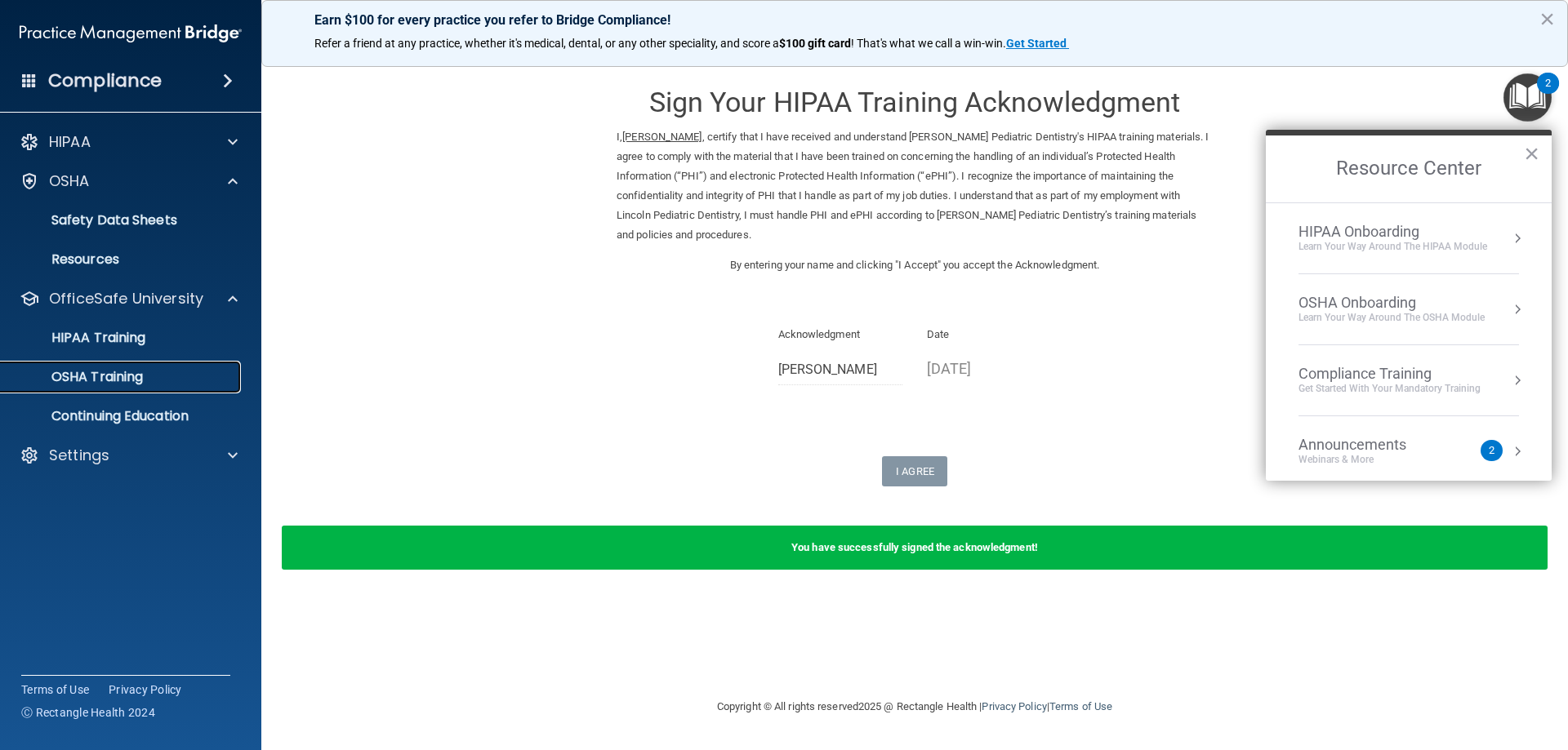
click at [107, 372] on p "OSHA Training" at bounding box center [76, 376] width 132 height 17
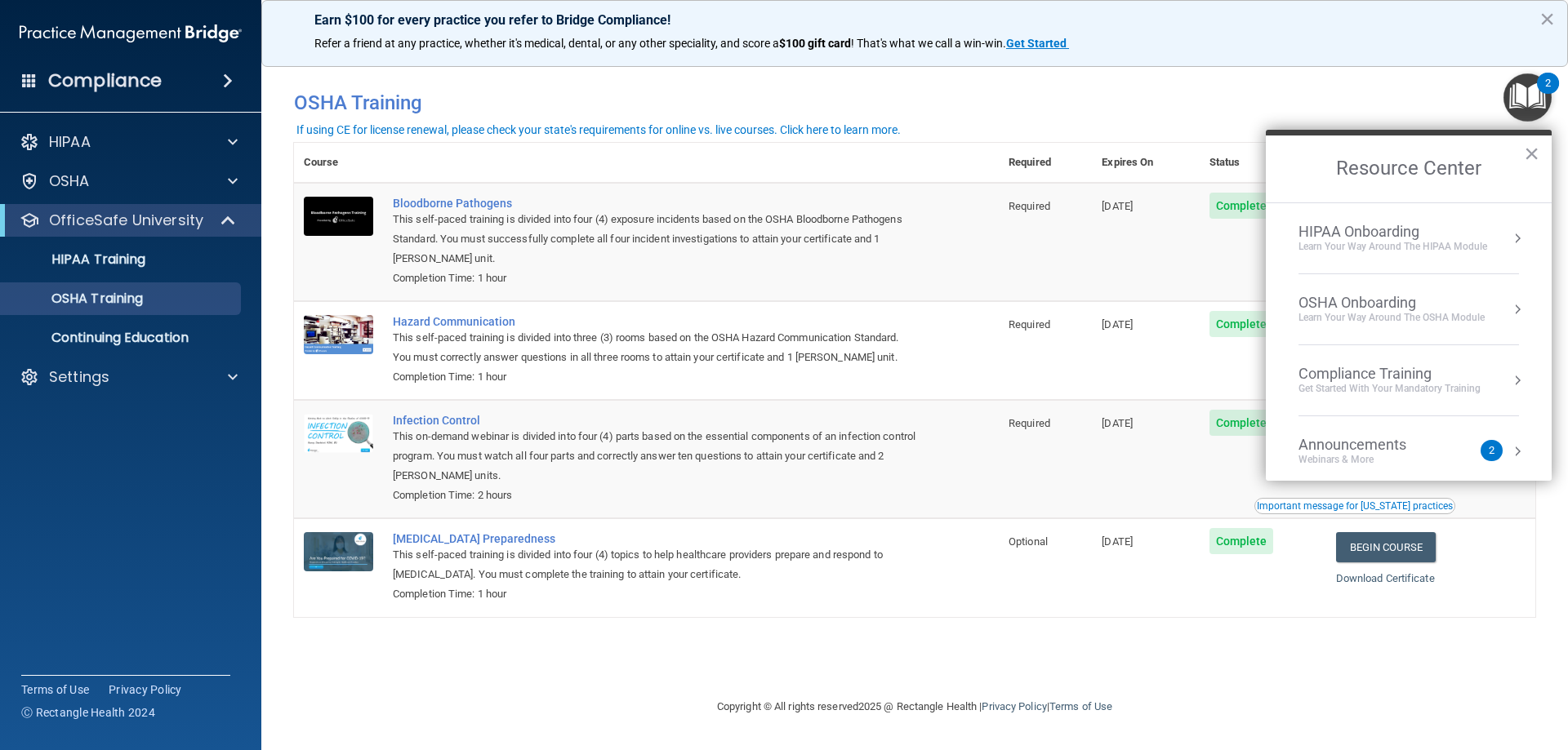
click at [1365, 300] on div "OSHA Onboarding" at bounding box center [1391, 302] width 186 height 18
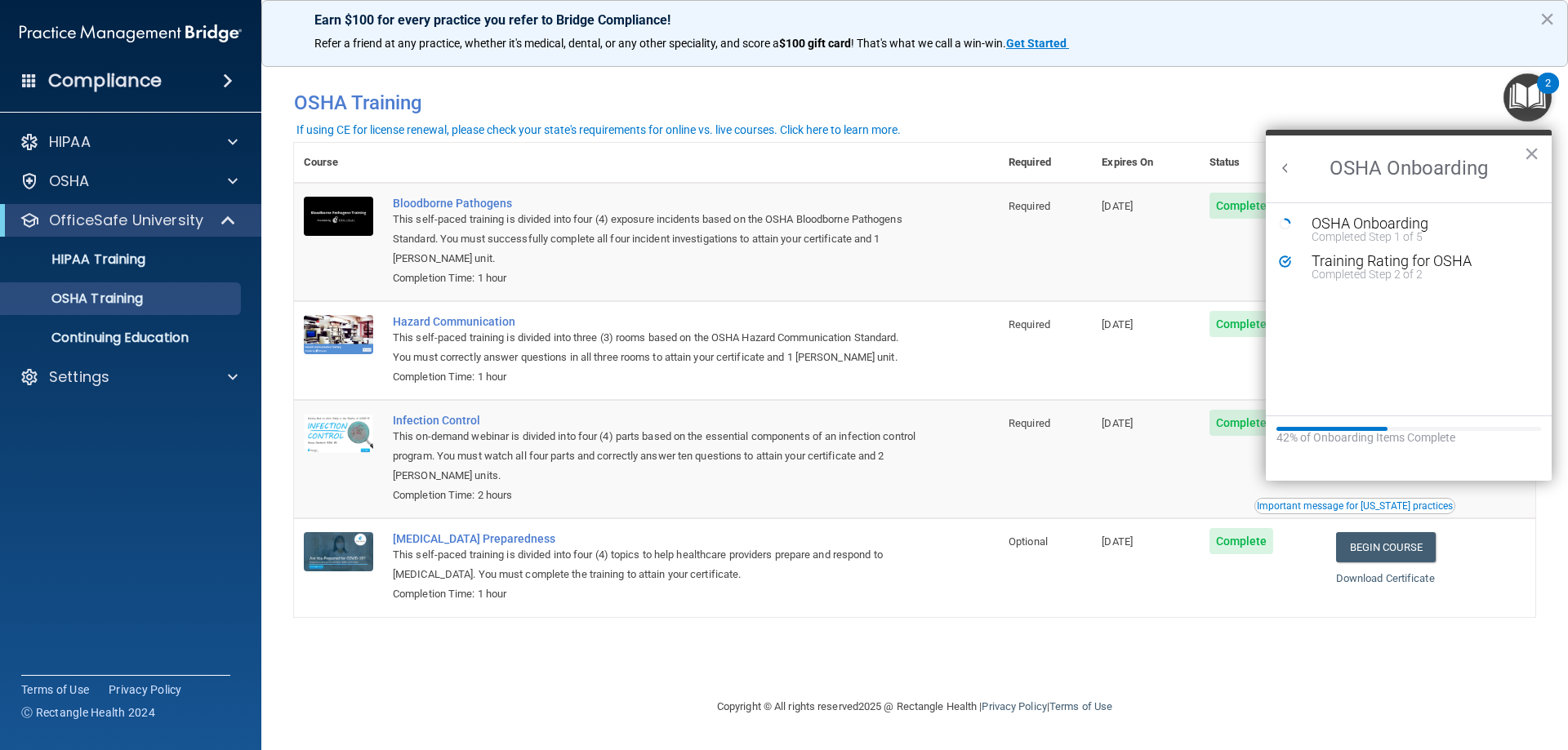
click at [1356, 636] on div "You have a course that has expired or is incomplete. Please complete the course…" at bounding box center [914, 375] width 1241 height 612
click at [1533, 151] on button "×" at bounding box center [1531, 154] width 16 height 26
